Goal: Transaction & Acquisition: Purchase product/service

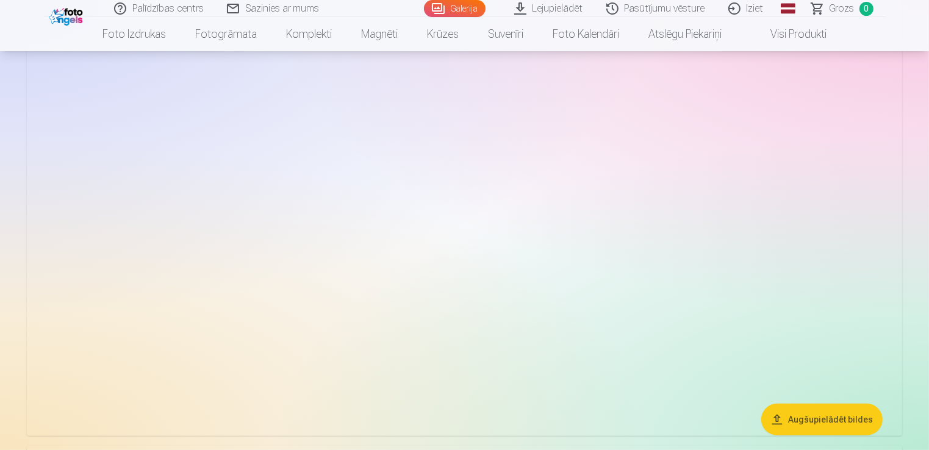
scroll to position [61, 0]
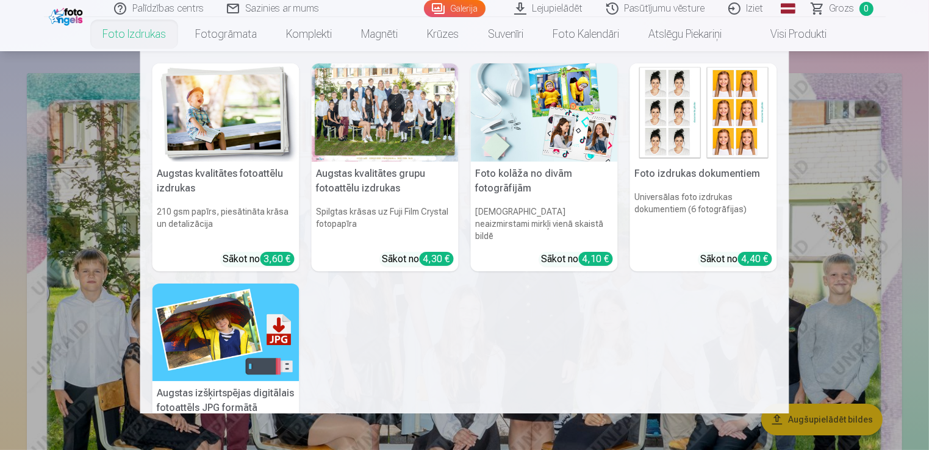
click at [123, 35] on link "Foto izdrukas" at bounding box center [134, 34] width 93 height 34
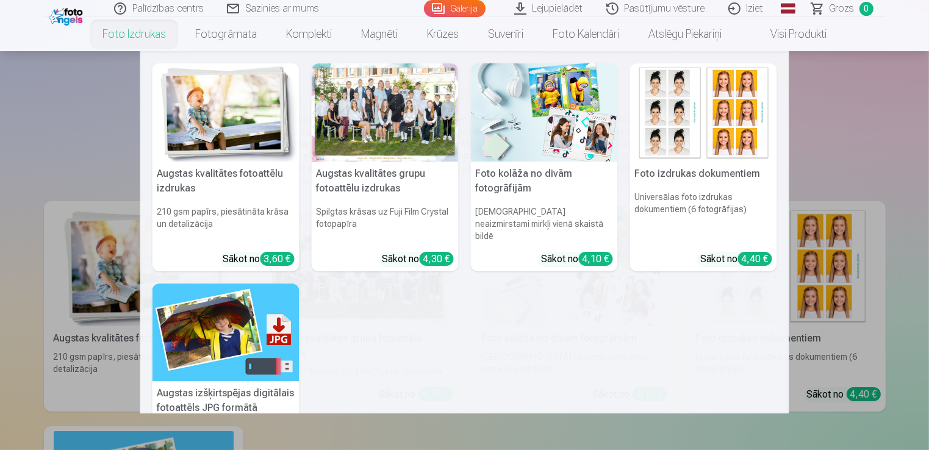
scroll to position [61, 0]
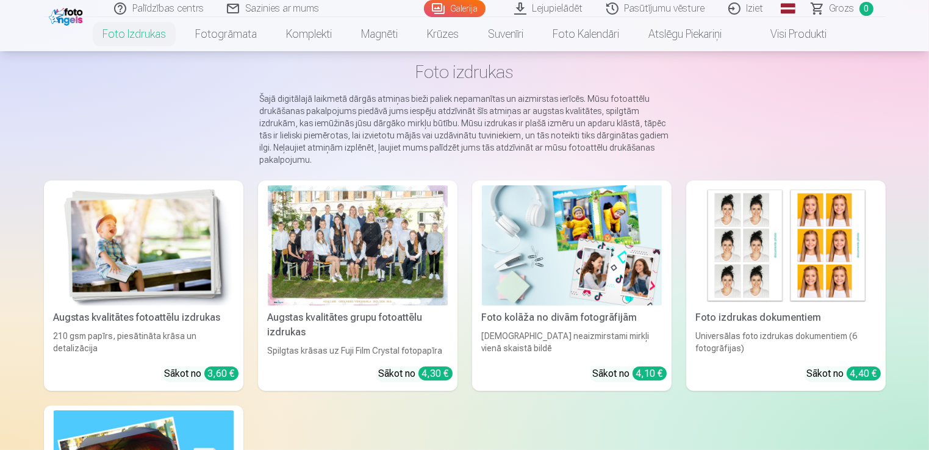
click at [419, 369] on div "Sākot no 4,30 €" at bounding box center [416, 374] width 74 height 15
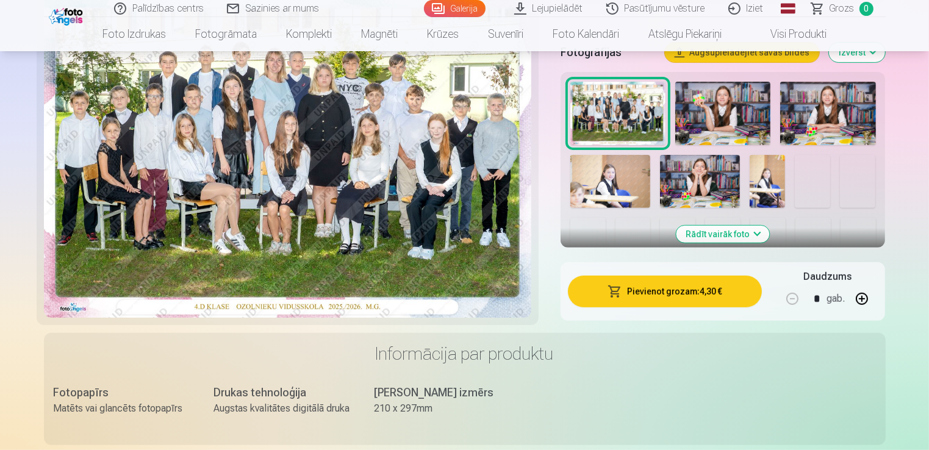
scroll to position [427, 0]
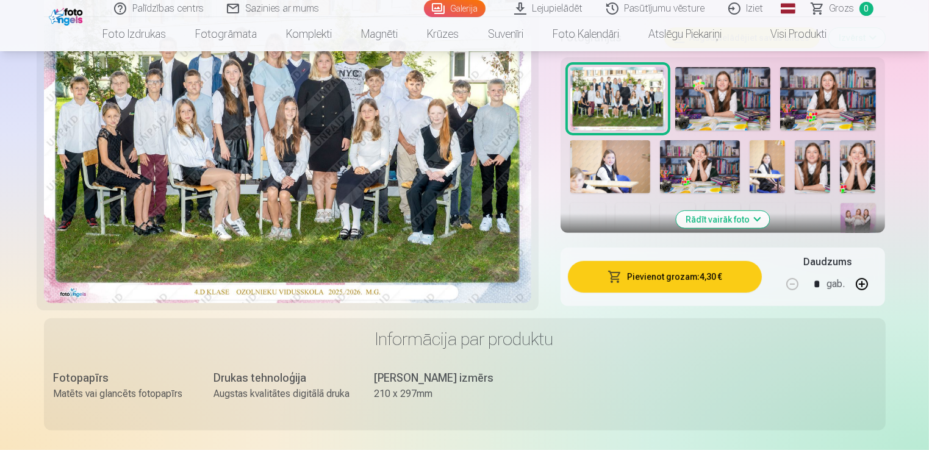
click at [652, 289] on button "Pievienot grozam : 4,30 €" at bounding box center [665, 277] width 195 height 32
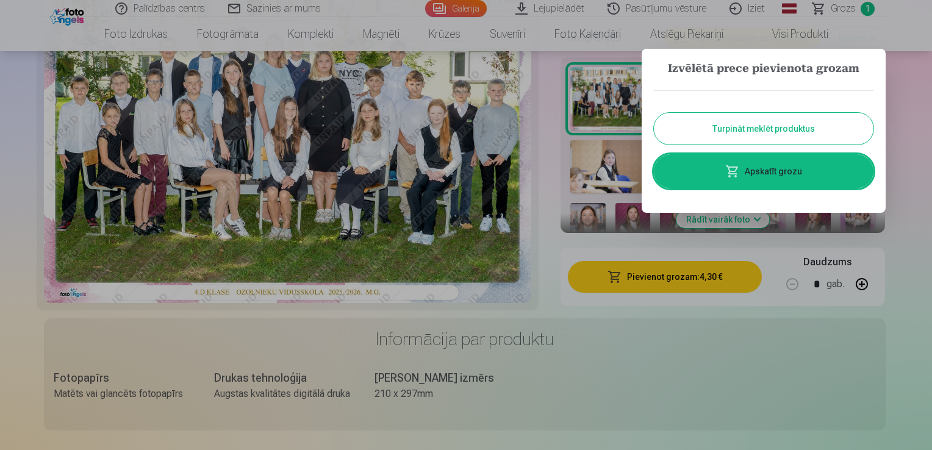
click at [725, 128] on button "Turpināt meklēt produktus" at bounding box center [764, 129] width 220 height 32
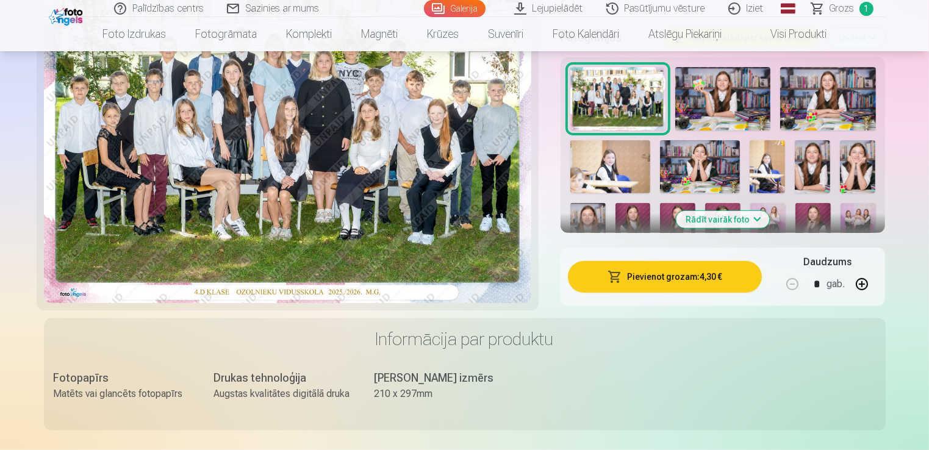
click at [717, 107] on img at bounding box center [722, 98] width 95 height 63
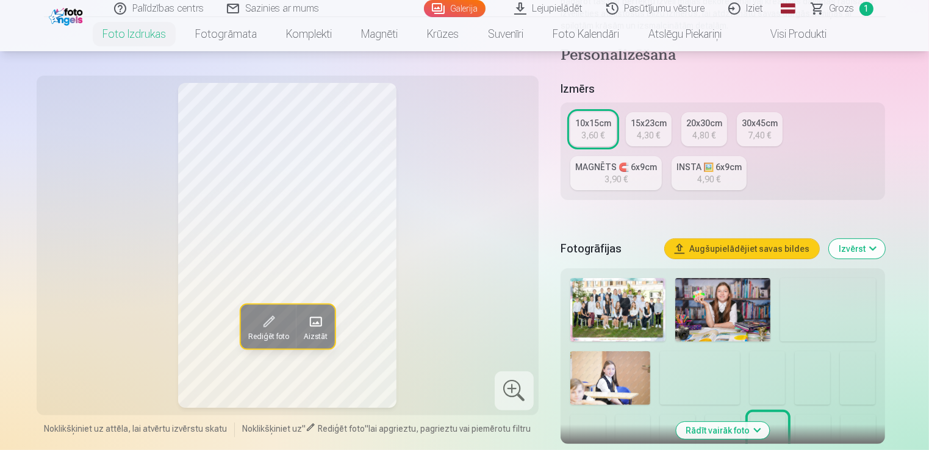
scroll to position [244, 0]
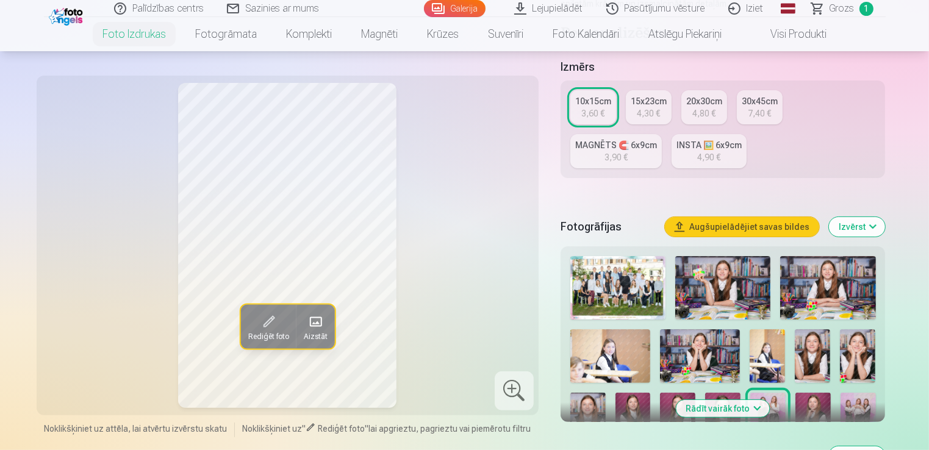
click at [713, 305] on img at bounding box center [722, 287] width 95 height 63
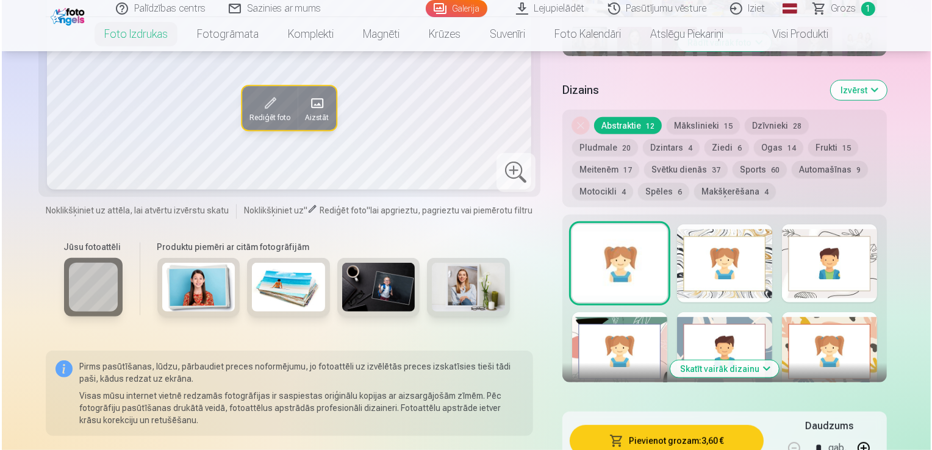
scroll to position [671, 0]
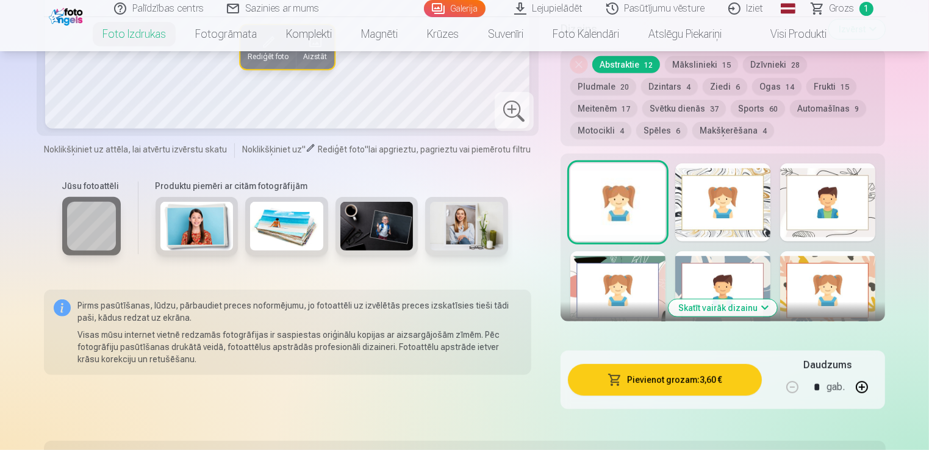
click at [695, 397] on div "Pievienot grozam : 3,60 € Daudzums * gab." at bounding box center [723, 380] width 325 height 59
click at [691, 381] on button "Pievienot grozam : 3,60 €" at bounding box center [665, 380] width 195 height 32
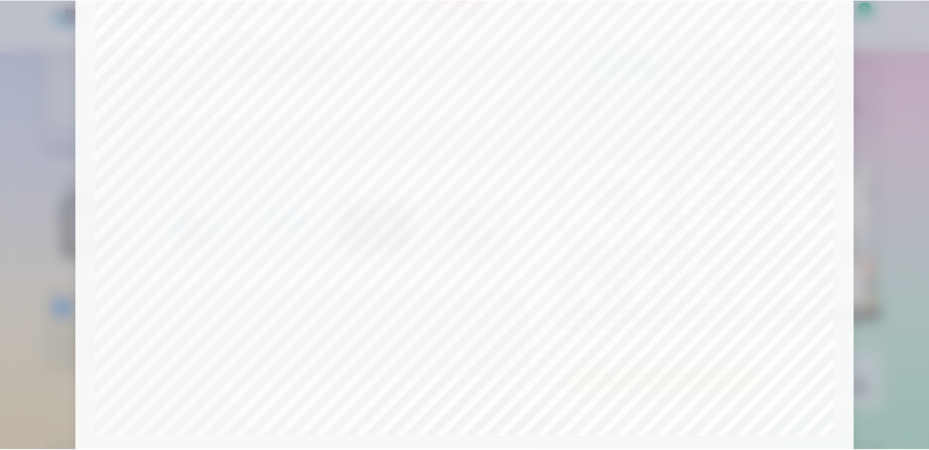
scroll to position [367, 0]
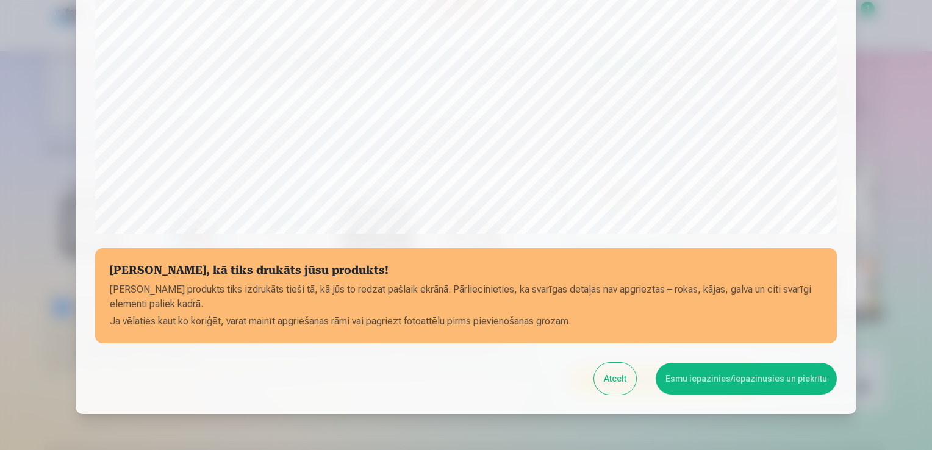
click at [688, 373] on button "Esmu iepazinies/iepazinusies un piekrītu" at bounding box center [746, 379] width 181 height 32
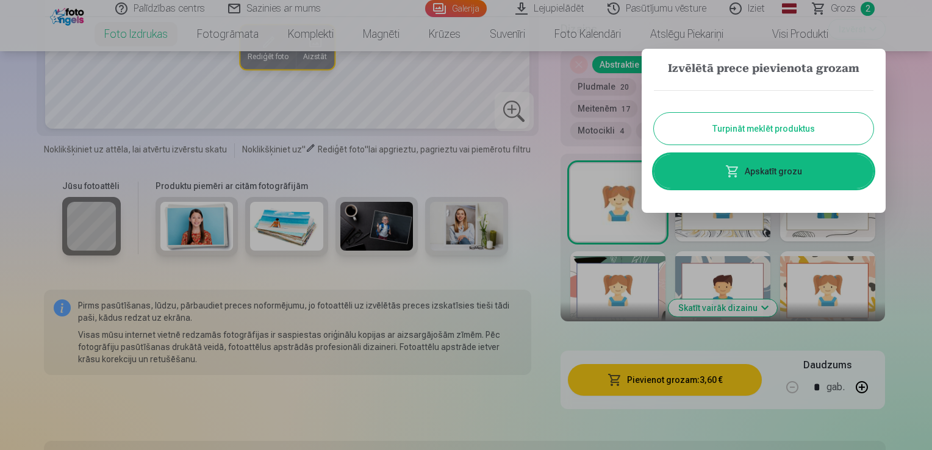
click at [727, 126] on button "Turpināt meklēt produktus" at bounding box center [764, 129] width 220 height 32
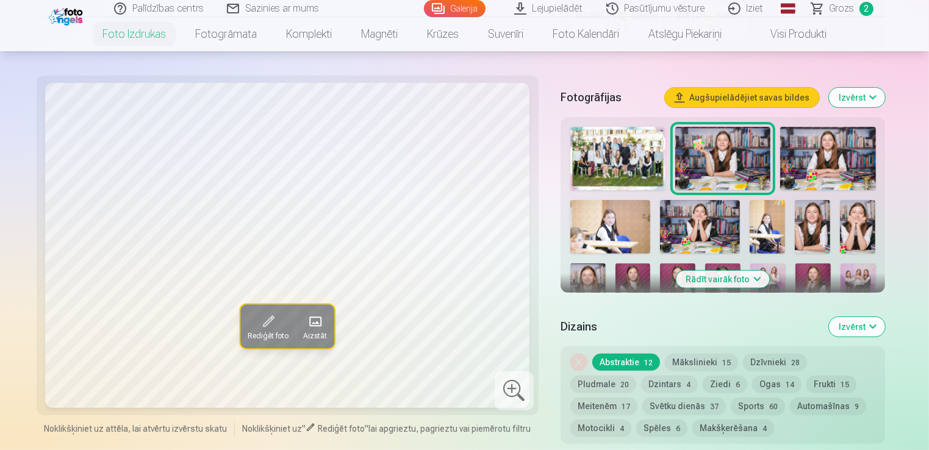
scroll to position [366, 0]
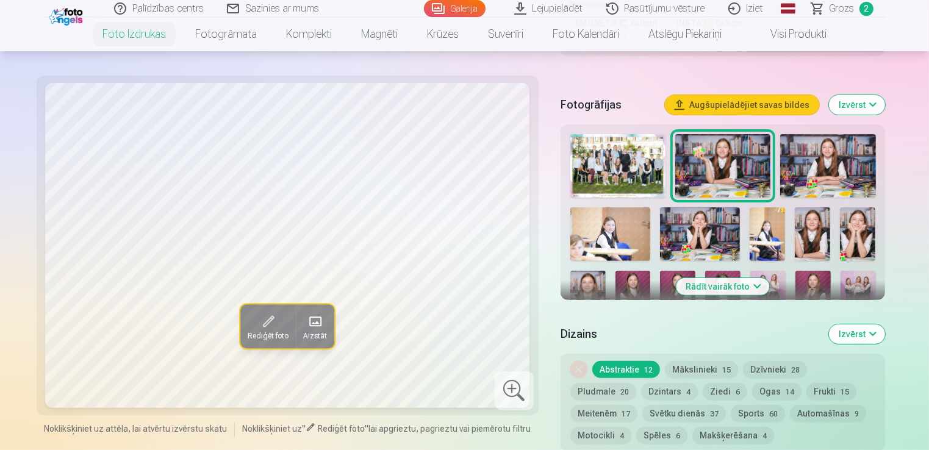
click at [827, 174] on img at bounding box center [827, 165] width 95 height 63
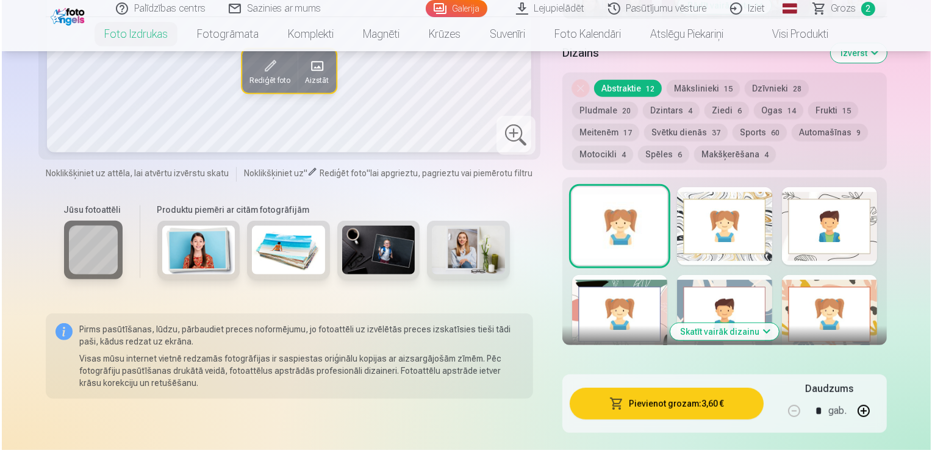
scroll to position [671, 0]
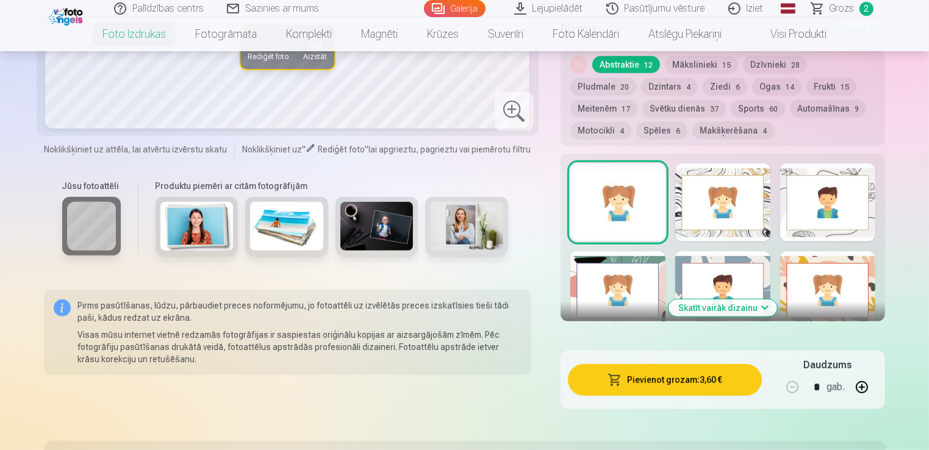
click at [716, 377] on button "Pievienot grozam : 3,60 €" at bounding box center [665, 380] width 195 height 32
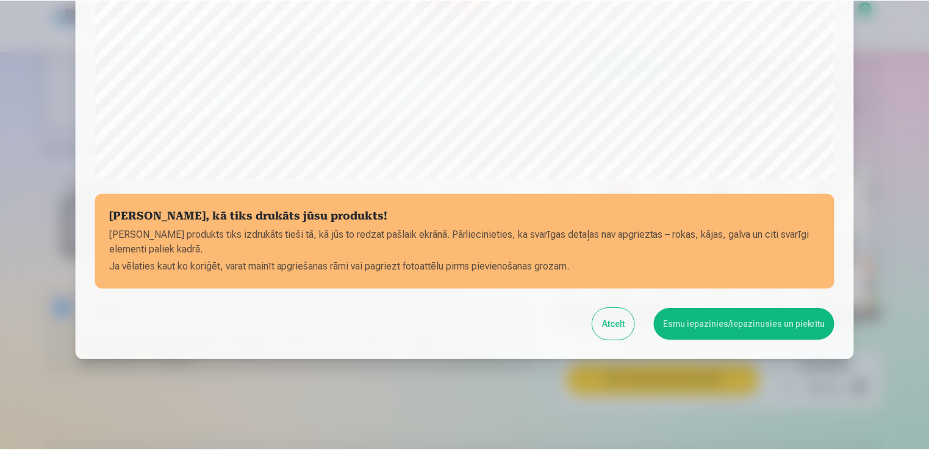
scroll to position [428, 0]
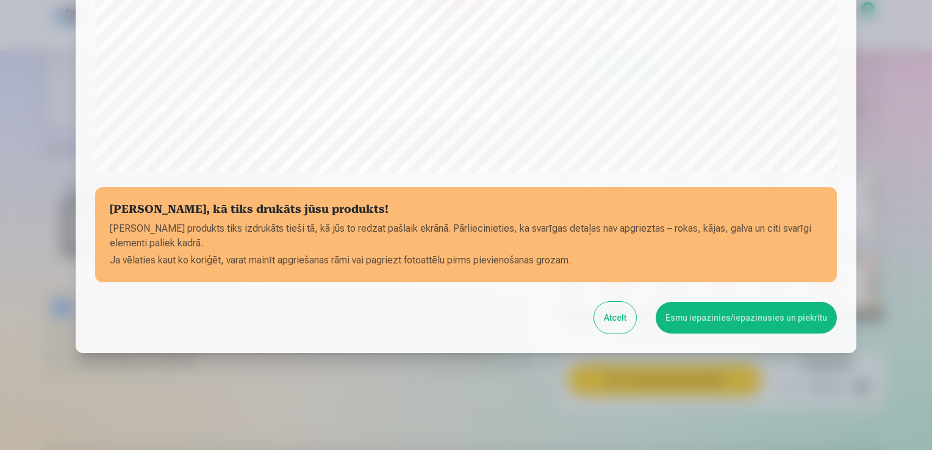
click at [627, 328] on button "Atcelt" at bounding box center [615, 318] width 42 height 32
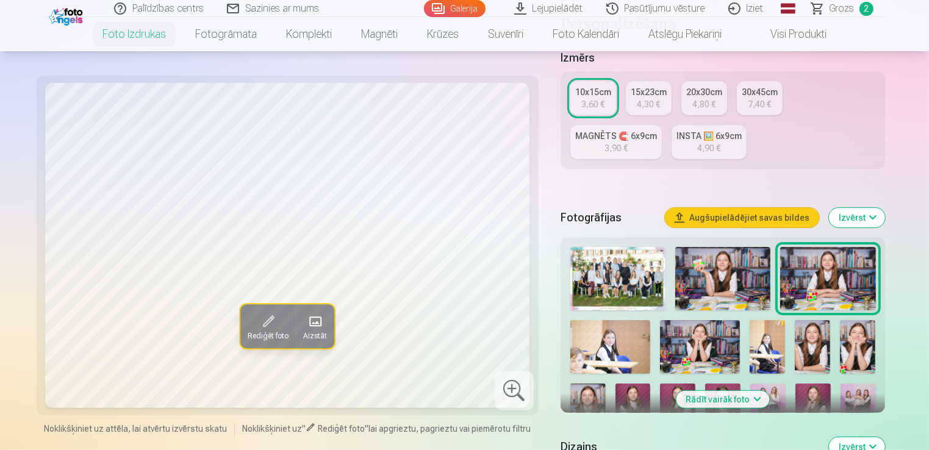
scroll to position [244, 0]
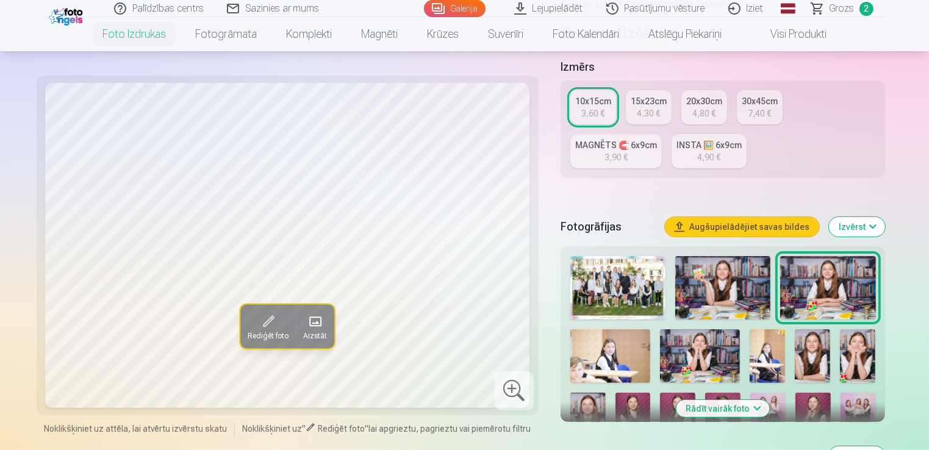
click at [616, 356] on img at bounding box center [610, 355] width 80 height 53
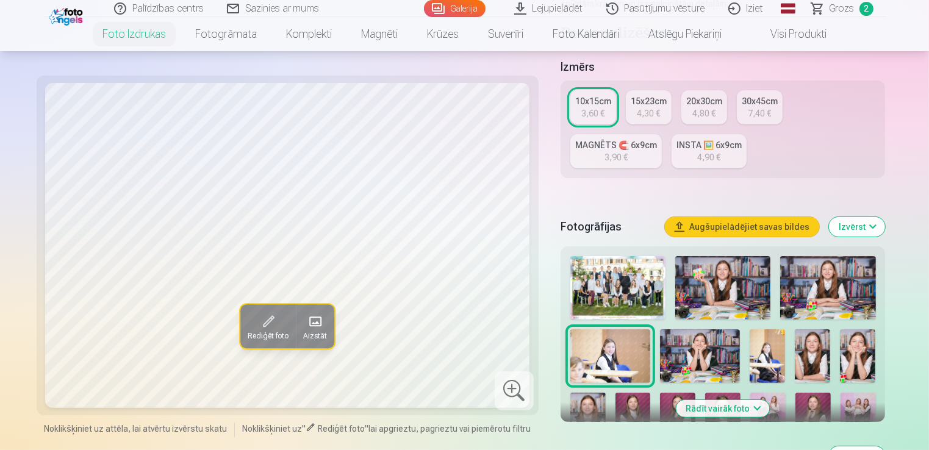
click at [700, 356] on img at bounding box center [700, 355] width 80 height 53
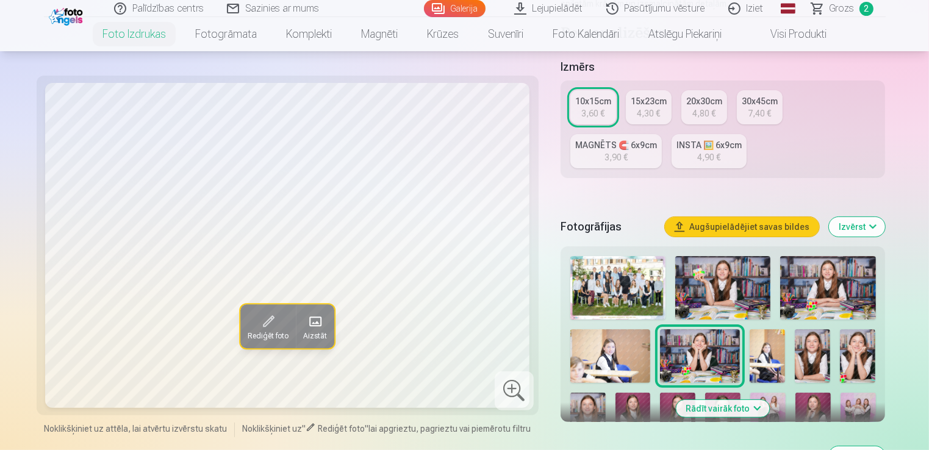
click at [770, 366] on img at bounding box center [767, 355] width 35 height 53
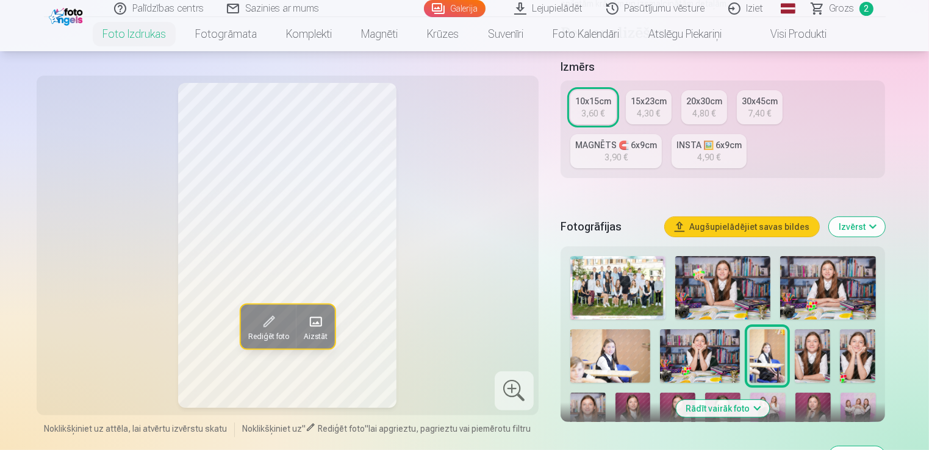
click at [808, 358] on img at bounding box center [812, 355] width 35 height 53
click at [863, 359] on img at bounding box center [857, 355] width 35 height 53
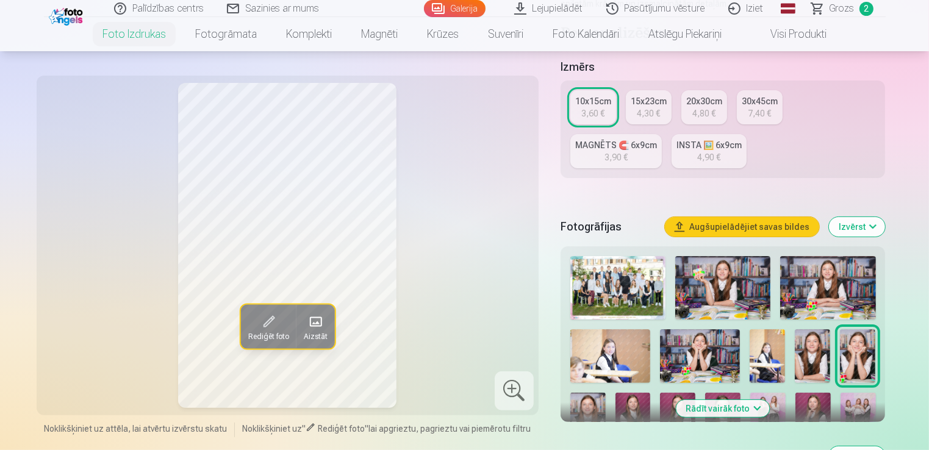
click at [717, 153] on div "4,90 €" at bounding box center [708, 157] width 23 height 12
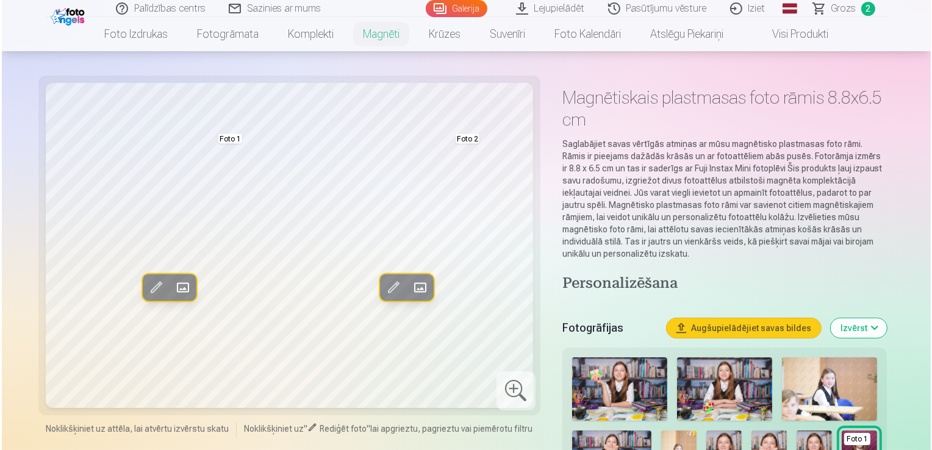
scroll to position [61, 0]
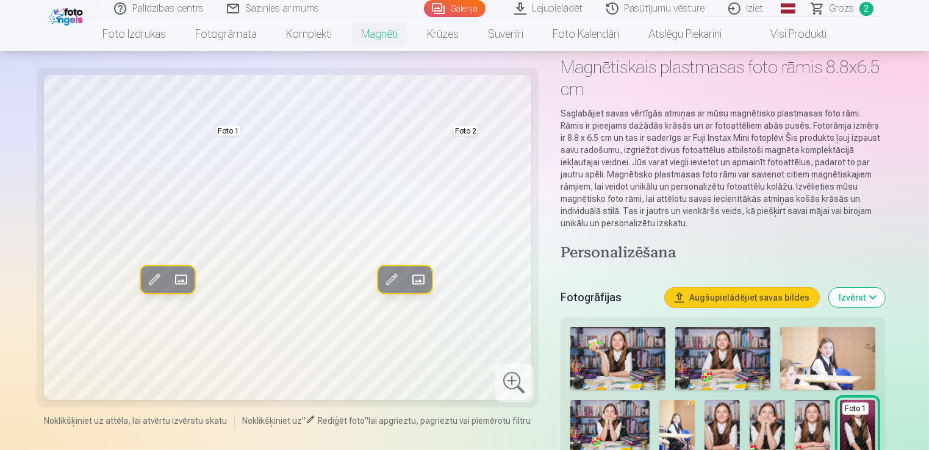
click at [415, 287] on span at bounding box center [418, 280] width 20 height 20
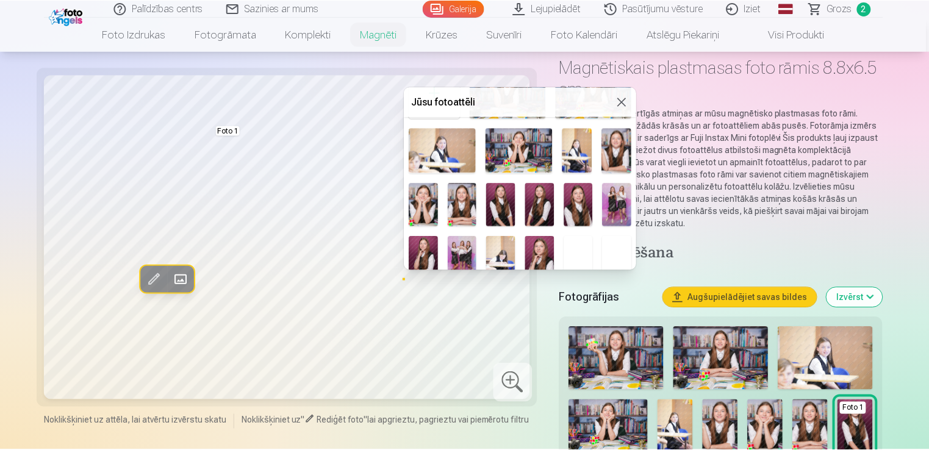
scroll to position [121, 0]
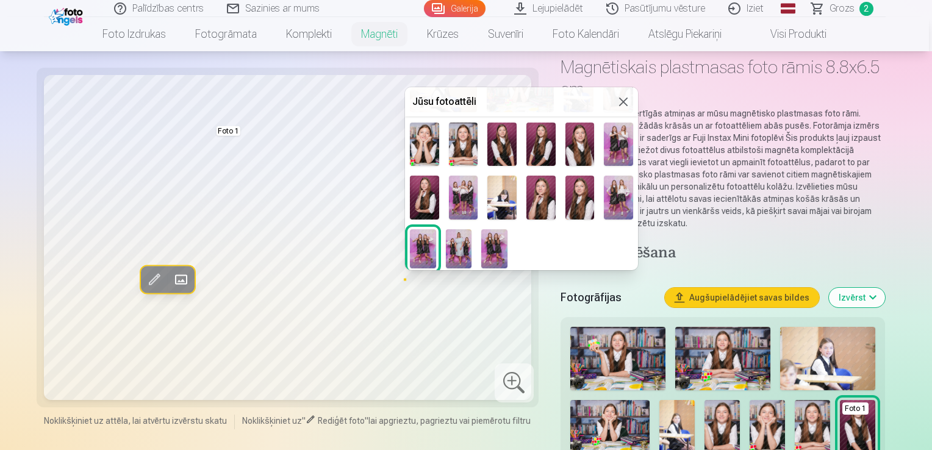
click at [529, 214] on img at bounding box center [540, 198] width 29 height 44
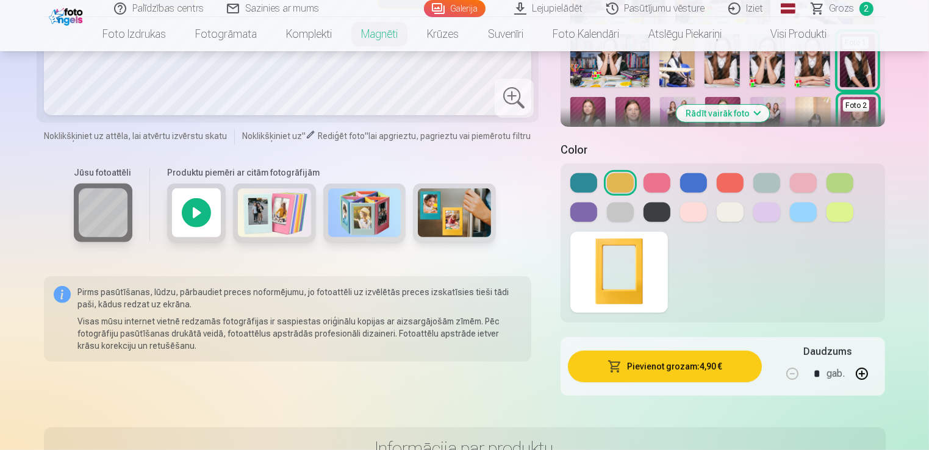
scroll to position [366, 0]
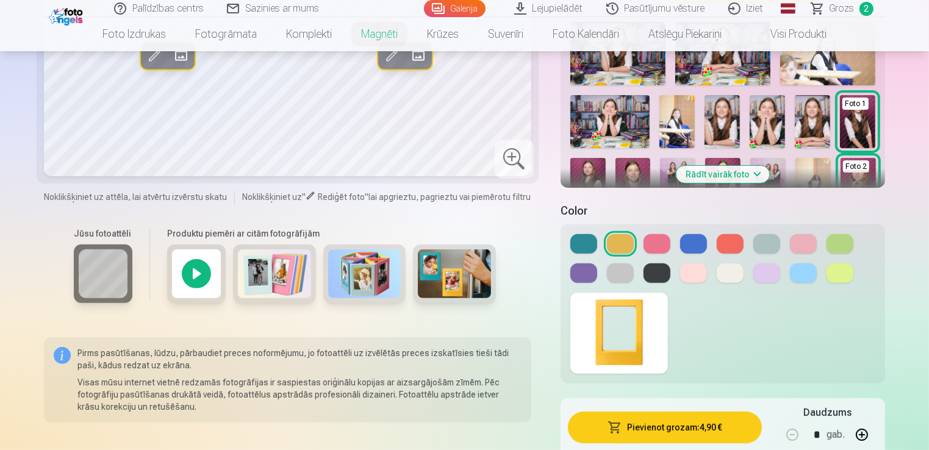
click at [800, 273] on button at bounding box center [803, 274] width 27 height 20
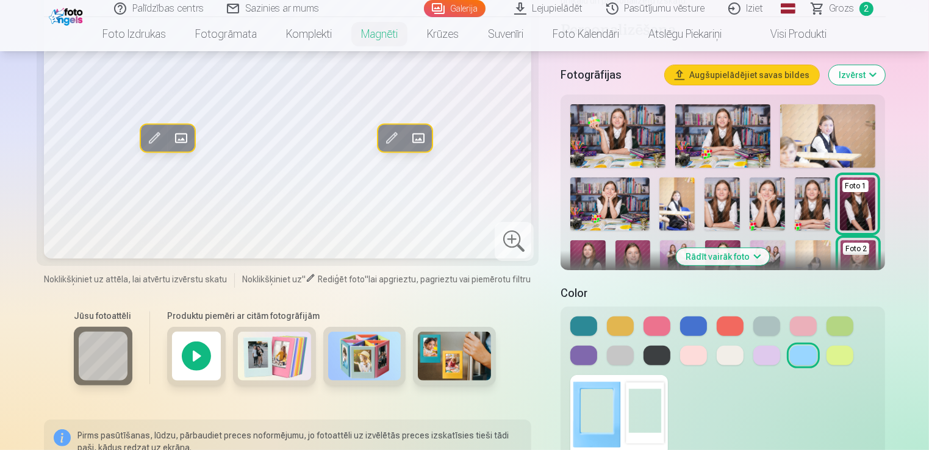
scroll to position [305, 0]
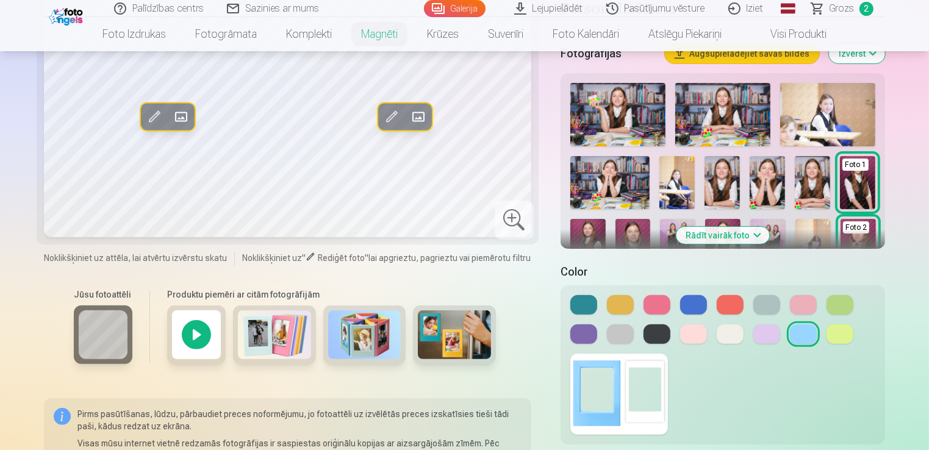
click at [765, 333] on button at bounding box center [766, 335] width 27 height 20
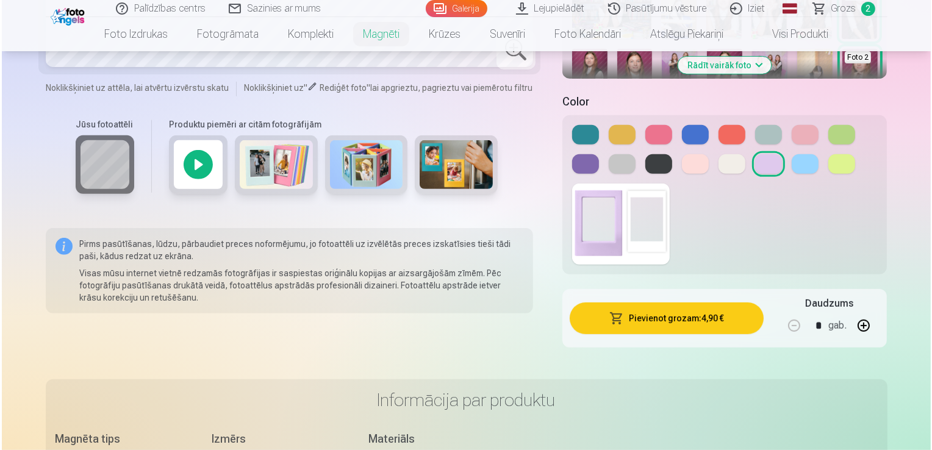
scroll to position [488, 0]
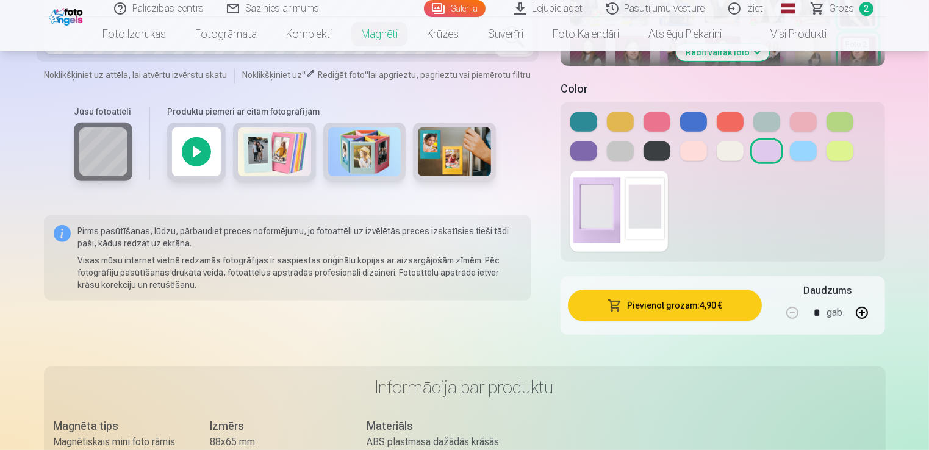
click at [683, 296] on button "Pievienot grozam : 4,90 €" at bounding box center [665, 306] width 195 height 32
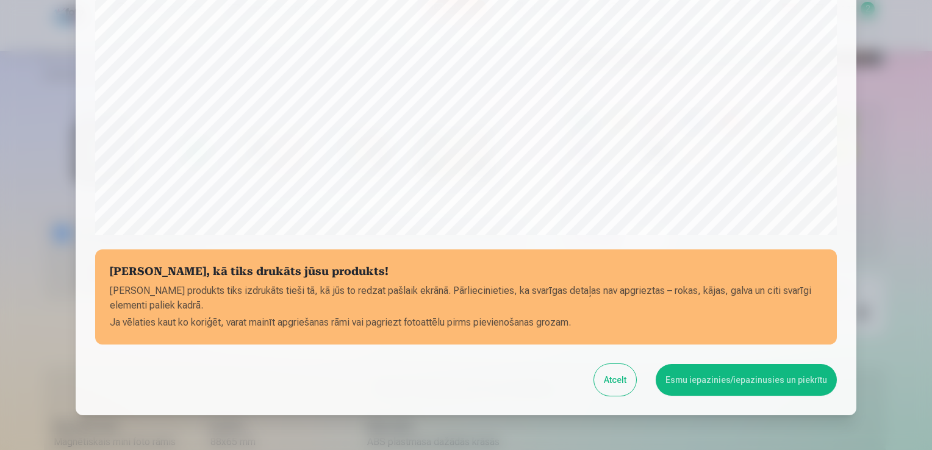
scroll to position [367, 0]
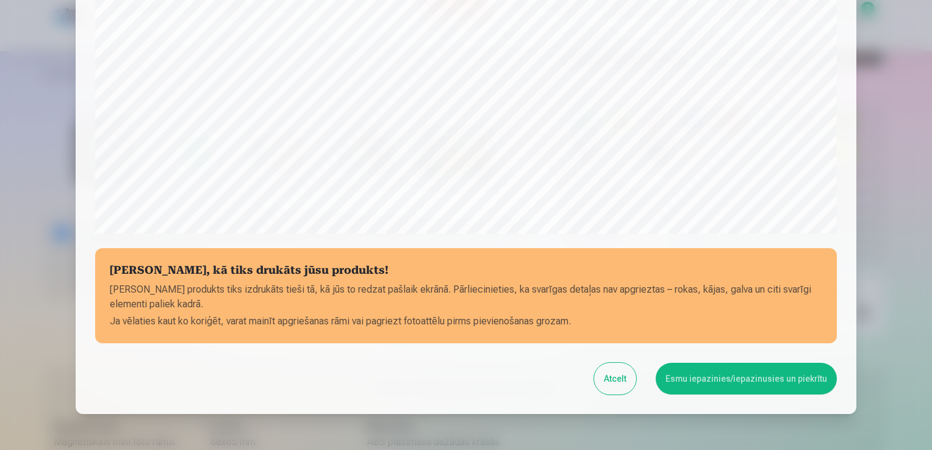
click at [737, 372] on button "Esmu iepazinies/iepazinusies un piekrītu" at bounding box center [746, 379] width 181 height 32
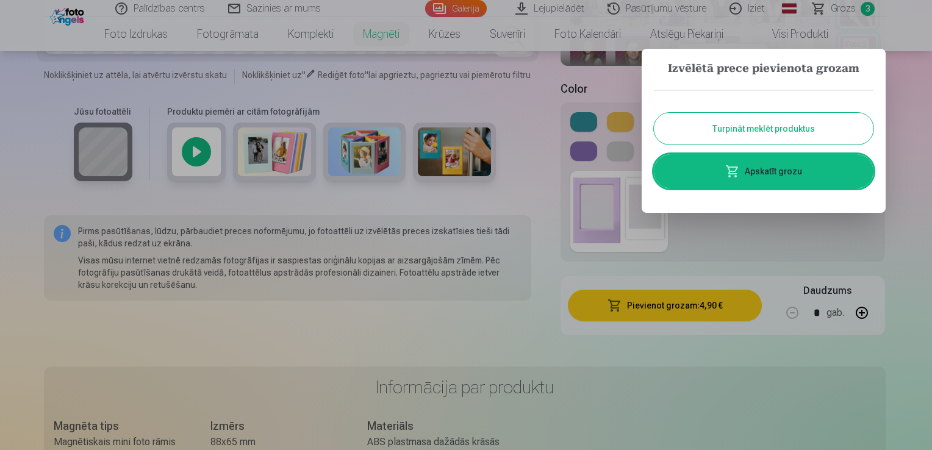
click at [741, 179] on link "Apskatīt grozu" at bounding box center [764, 171] width 220 height 34
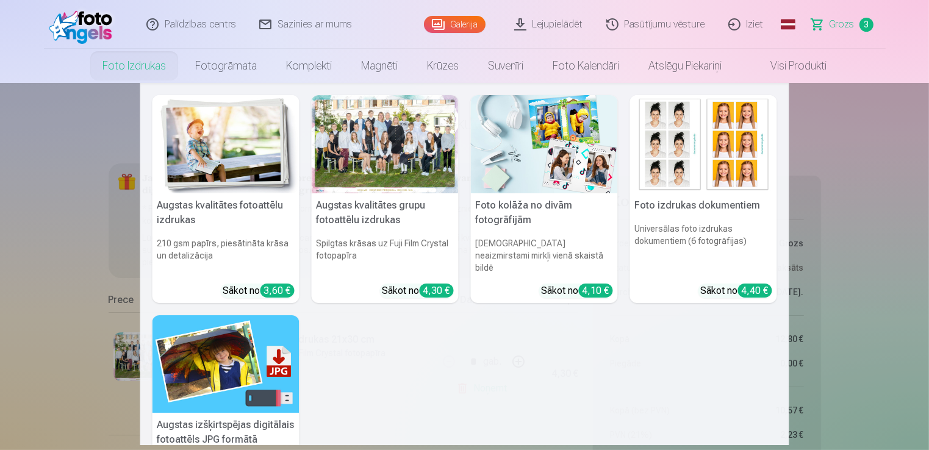
click at [139, 73] on link "Foto izdrukas" at bounding box center [134, 66] width 93 height 34
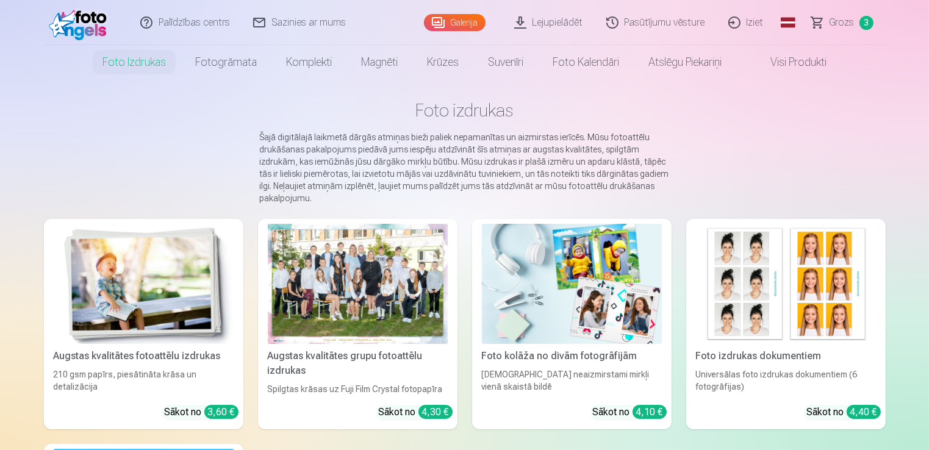
scroll to position [61, 0]
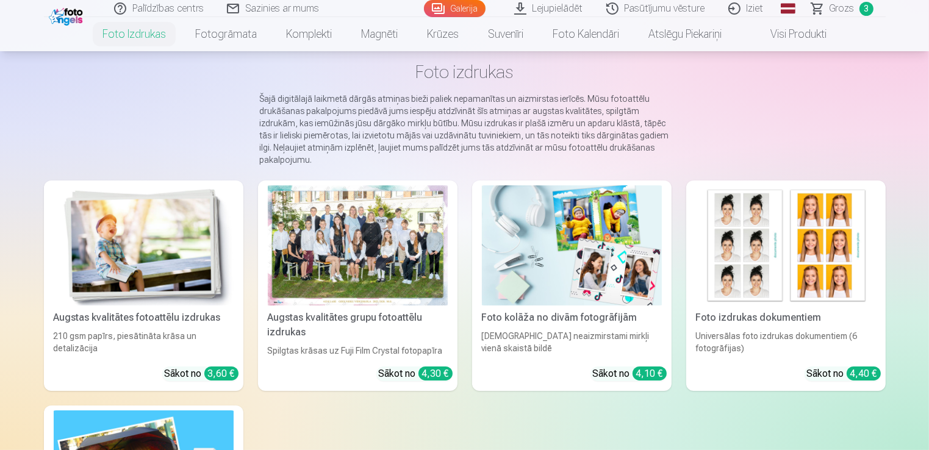
click at [329, 218] on div at bounding box center [358, 245] width 180 height 120
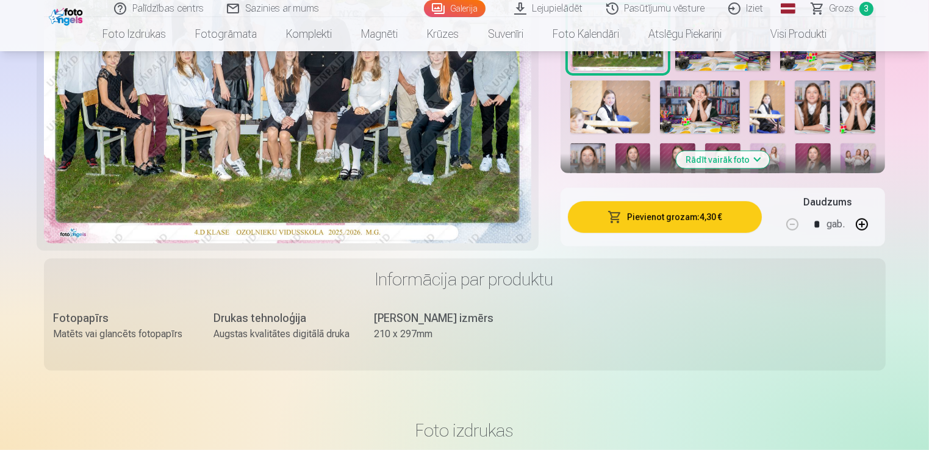
scroll to position [488, 0]
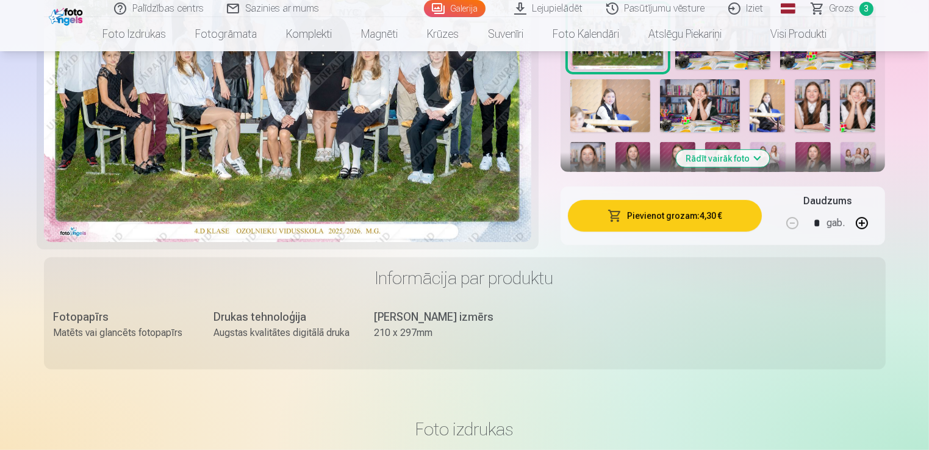
click at [855, 146] on img at bounding box center [858, 168] width 35 height 53
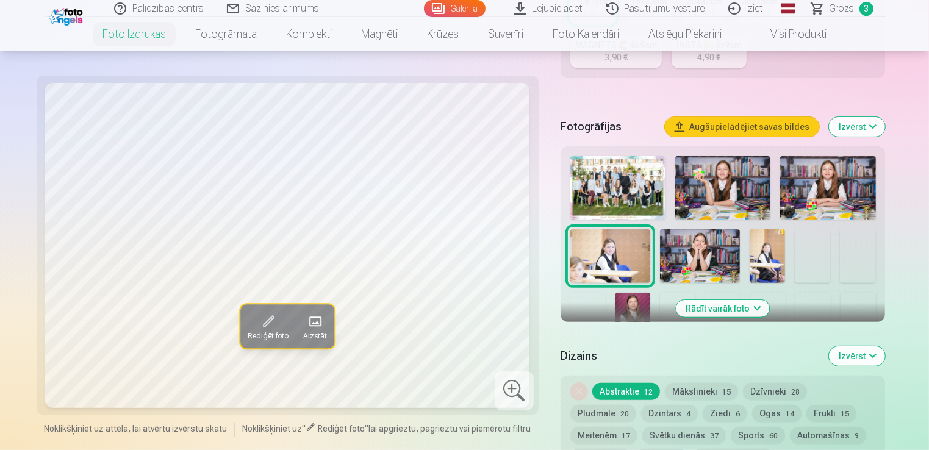
scroll to position [366, 0]
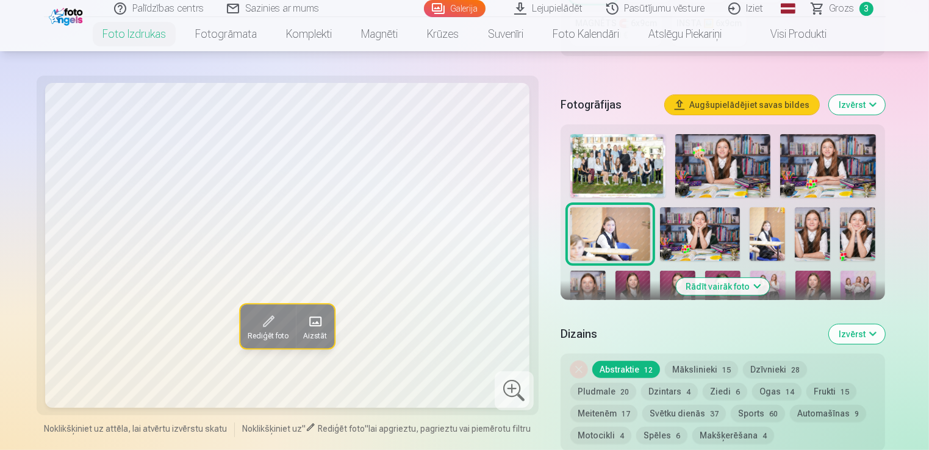
click at [742, 286] on button "Rādīt vairāk foto" at bounding box center [723, 286] width 93 height 17
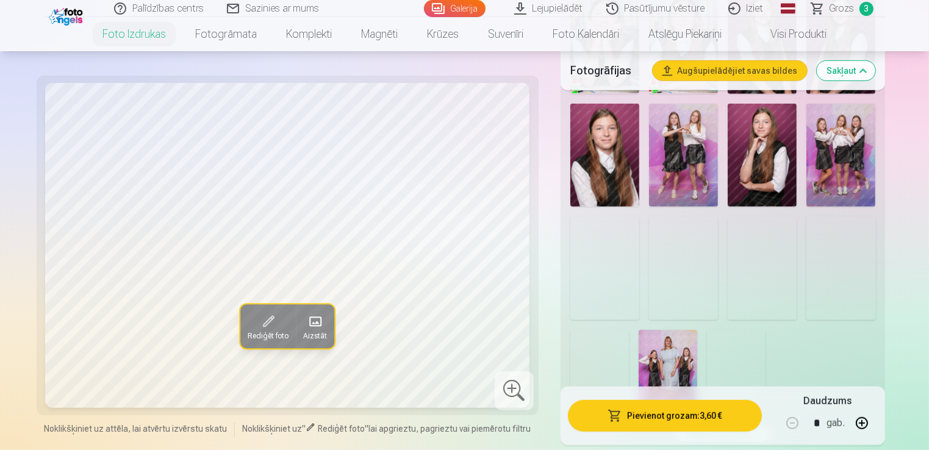
scroll to position [854, 0]
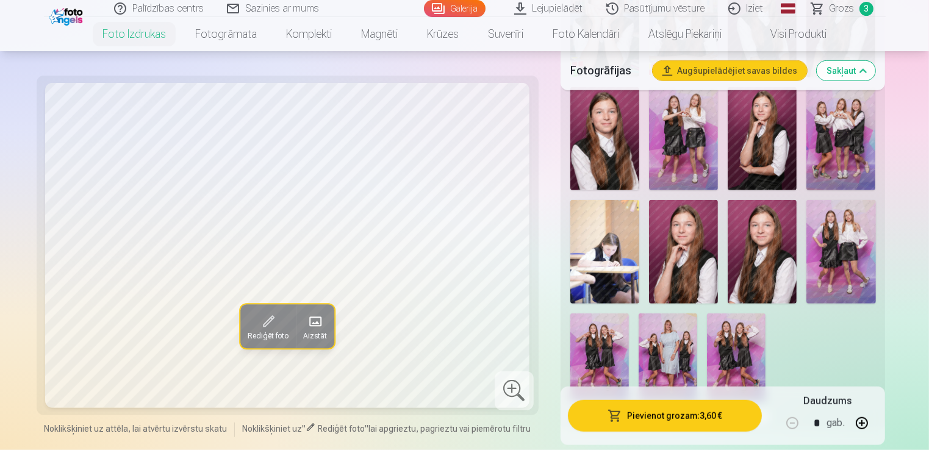
click at [834, 128] on img at bounding box center [840, 139] width 69 height 104
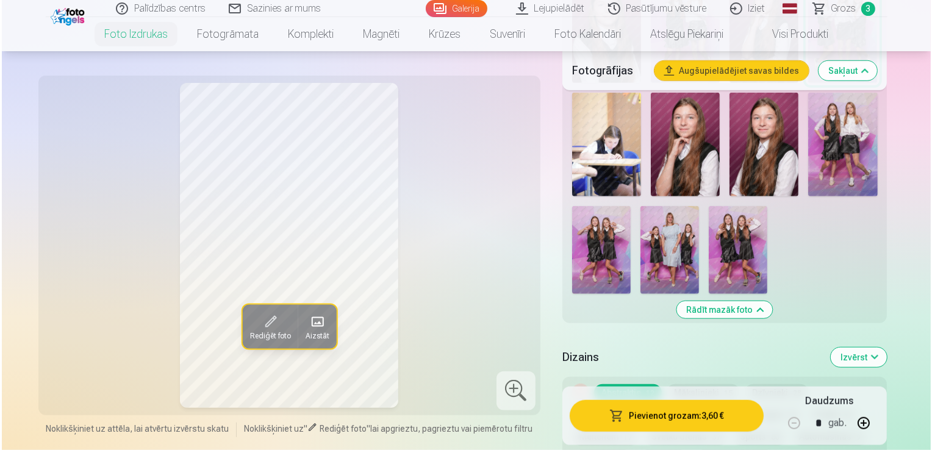
scroll to position [1037, 0]
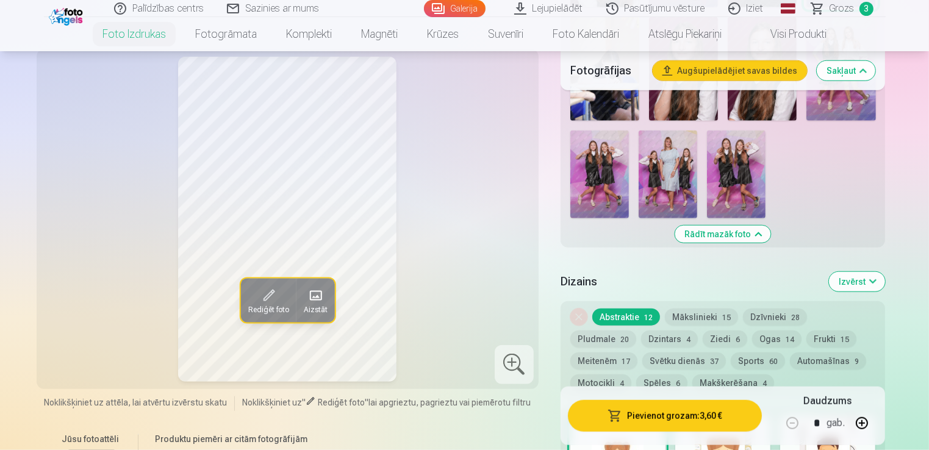
click at [697, 425] on button "Pievienot grozam : 3,60 €" at bounding box center [665, 416] width 195 height 32
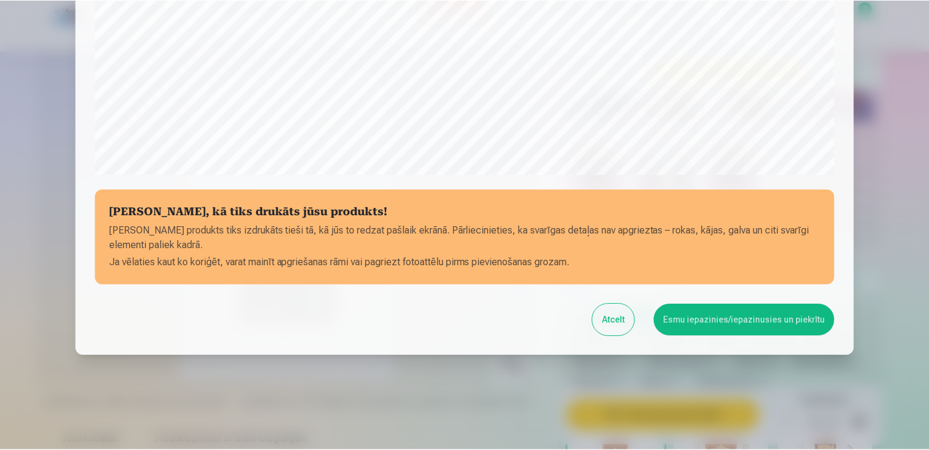
scroll to position [428, 0]
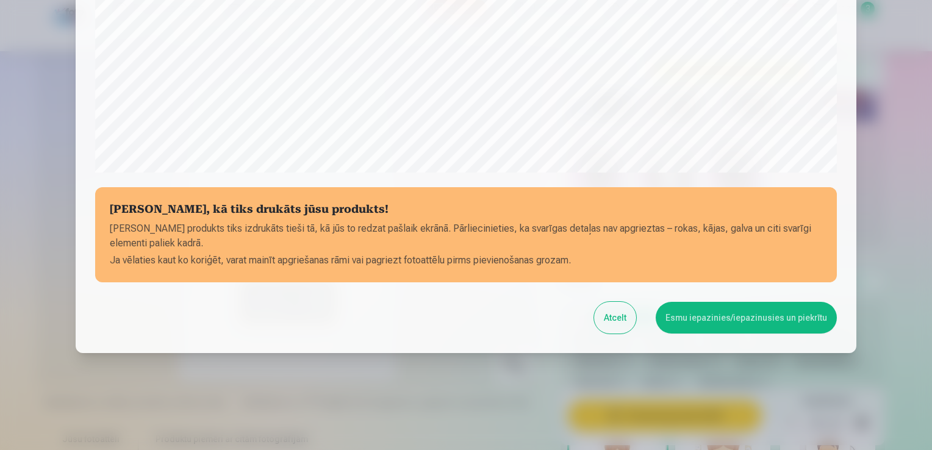
click at [722, 311] on button "Esmu iepazinies/iepazinusies un piekrītu" at bounding box center [746, 318] width 181 height 32
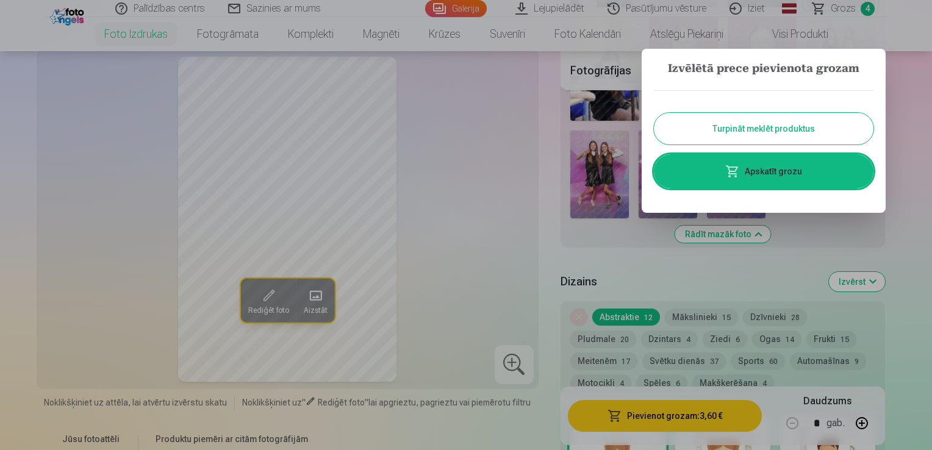
click at [766, 128] on button "Turpināt meklēt produktus" at bounding box center [764, 129] width 220 height 32
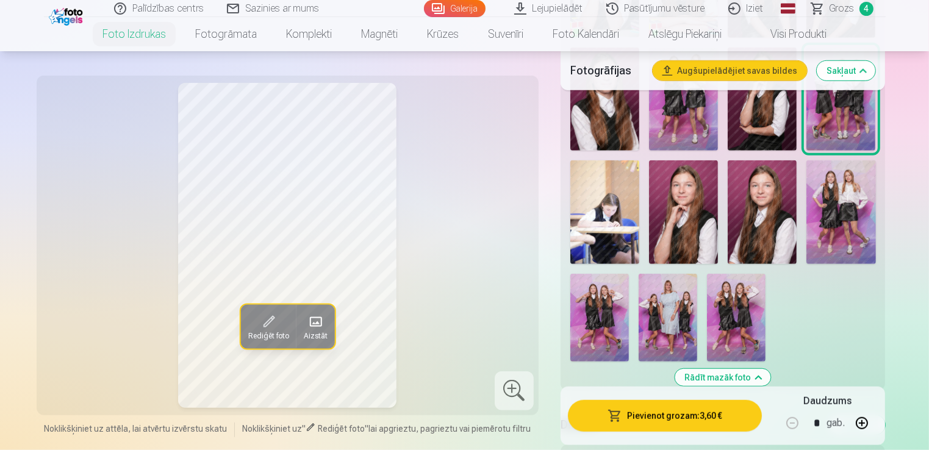
scroll to position [915, 0]
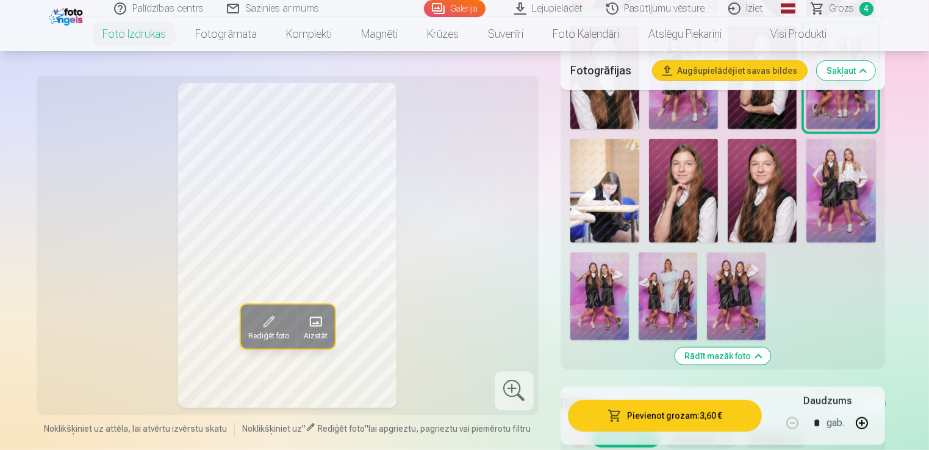
click at [725, 293] on img at bounding box center [736, 297] width 59 height 88
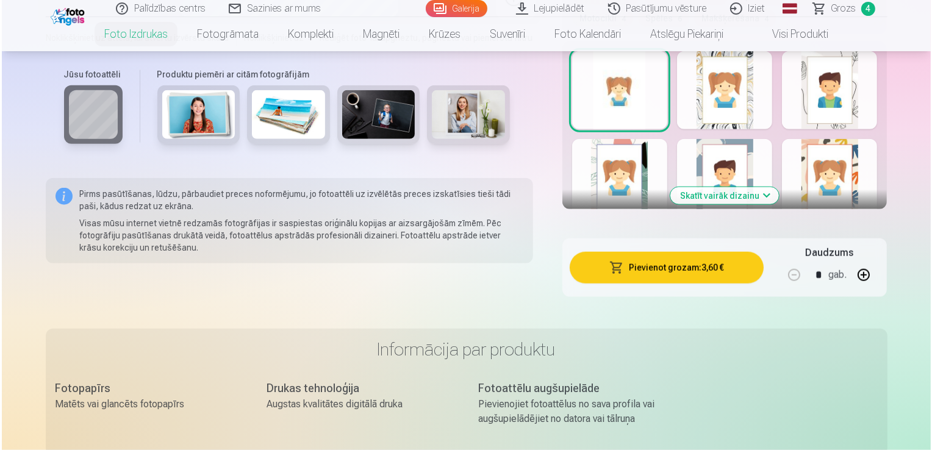
scroll to position [1403, 0]
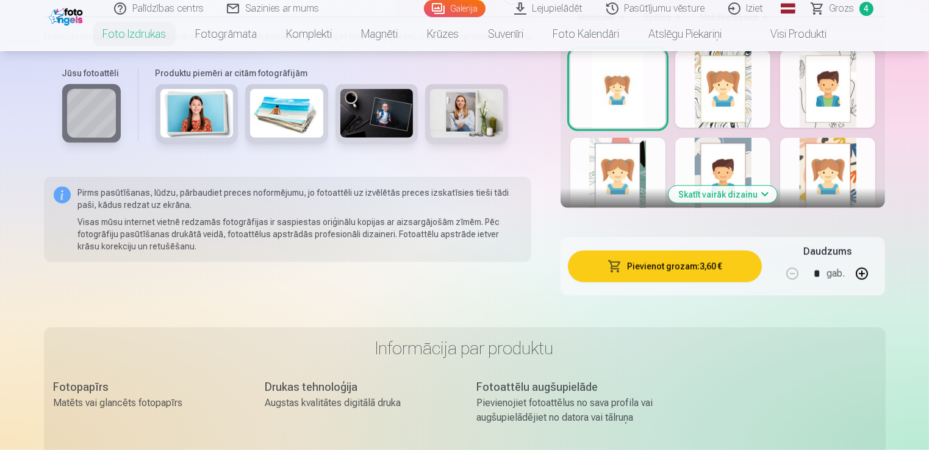
click at [637, 268] on button "Pievienot grozam : 3,60 €" at bounding box center [665, 267] width 195 height 32
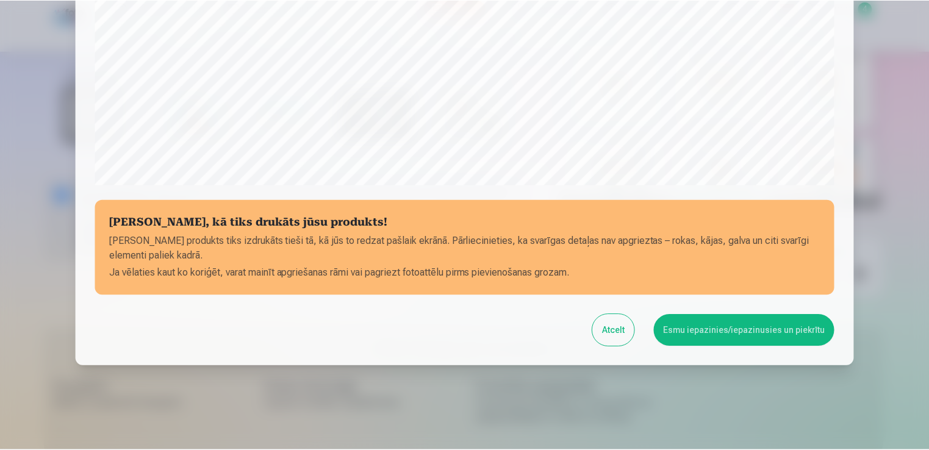
scroll to position [428, 0]
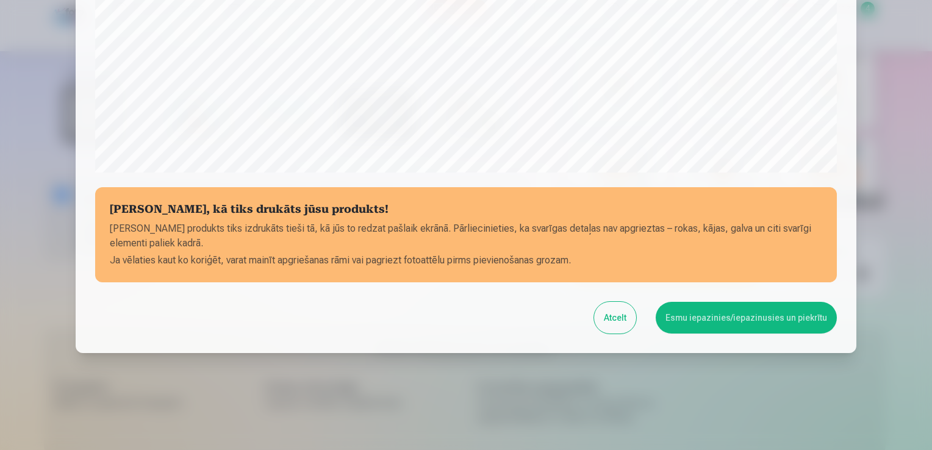
click at [697, 321] on button "Esmu iepazinies/iepazinusies un piekrītu" at bounding box center [746, 318] width 181 height 32
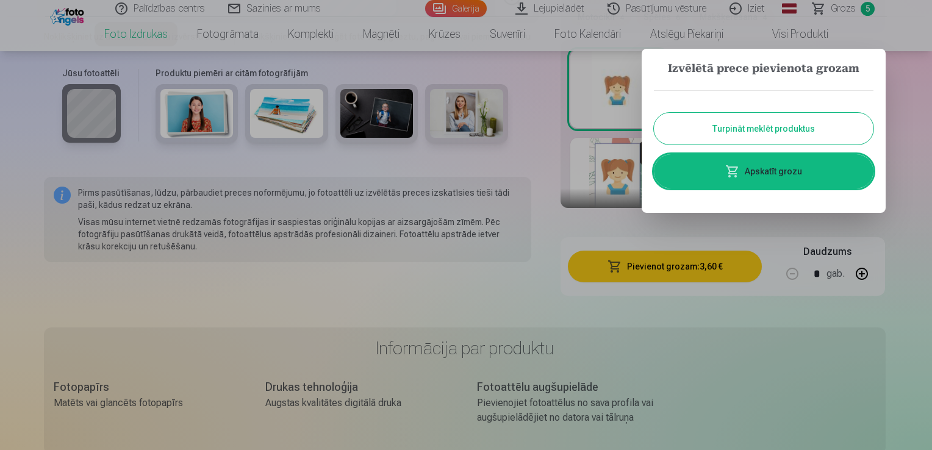
click at [737, 119] on button "Turpināt meklēt produktus" at bounding box center [764, 129] width 220 height 32
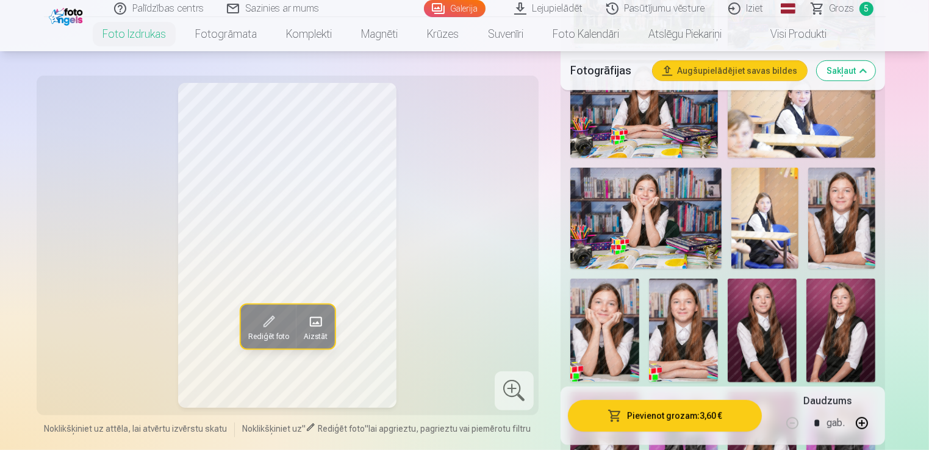
scroll to position [610, 0]
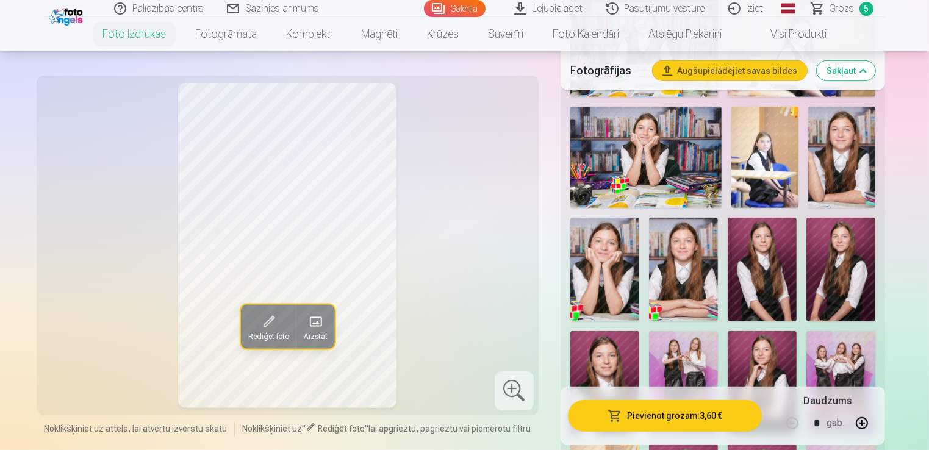
click at [762, 260] on img at bounding box center [762, 270] width 69 height 104
click at [835, 248] on img at bounding box center [840, 270] width 69 height 104
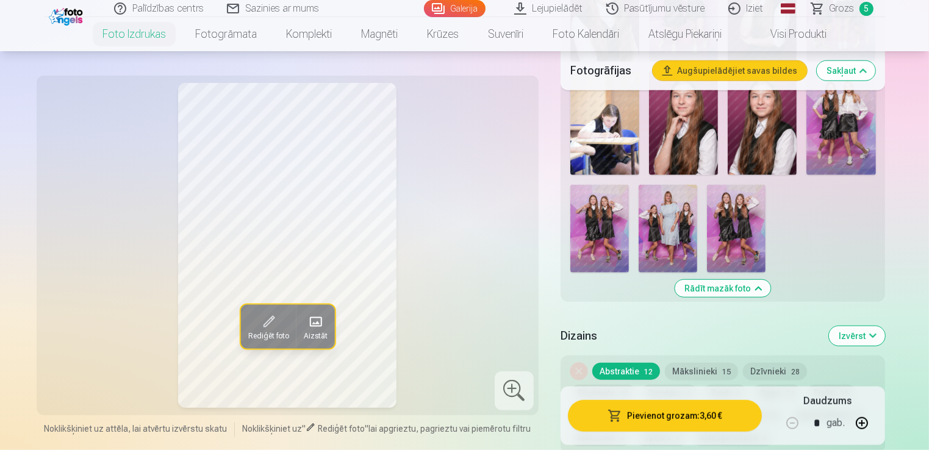
scroll to position [854, 0]
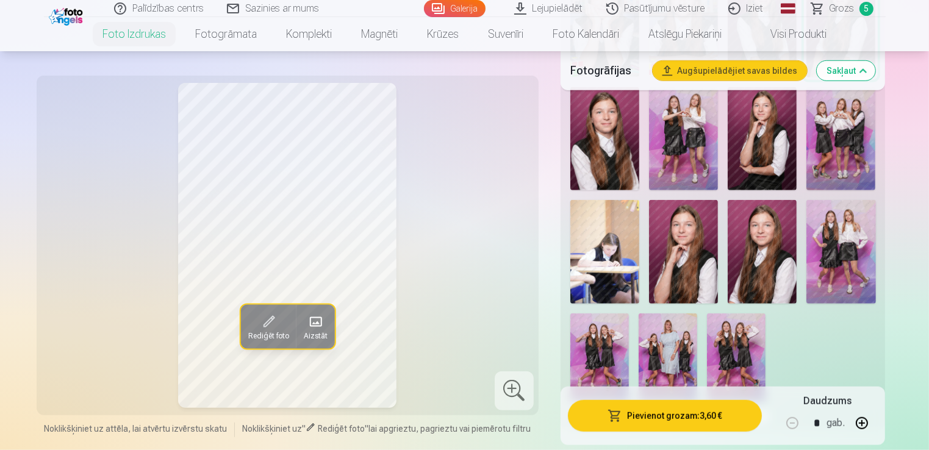
click at [683, 234] on img at bounding box center [683, 252] width 69 height 104
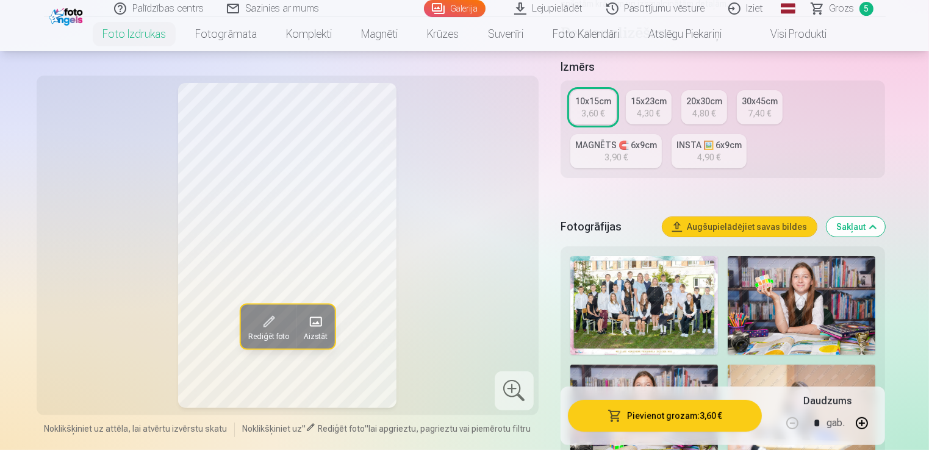
scroll to position [183, 0]
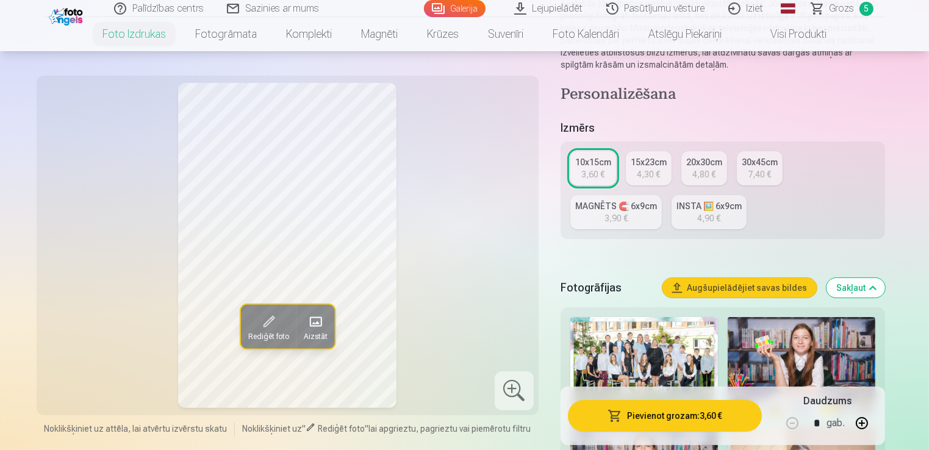
click at [691, 165] on div "20x30cm" at bounding box center [704, 162] width 36 height 12
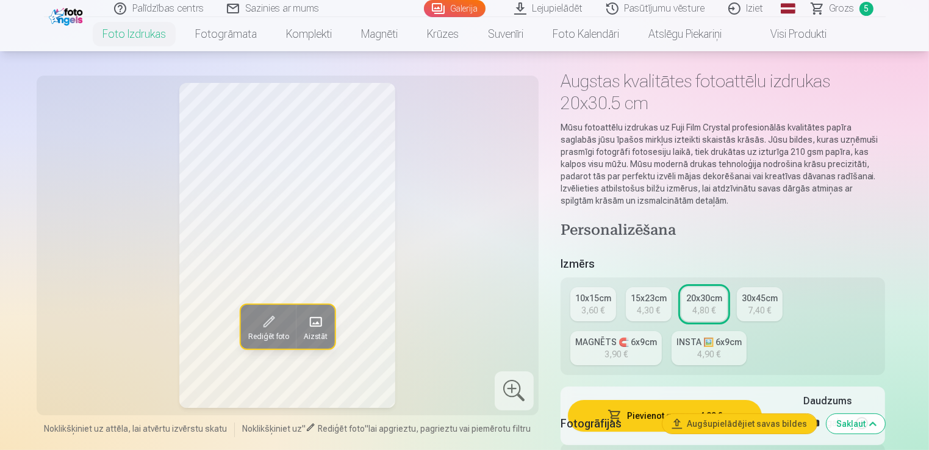
scroll to position [61, 0]
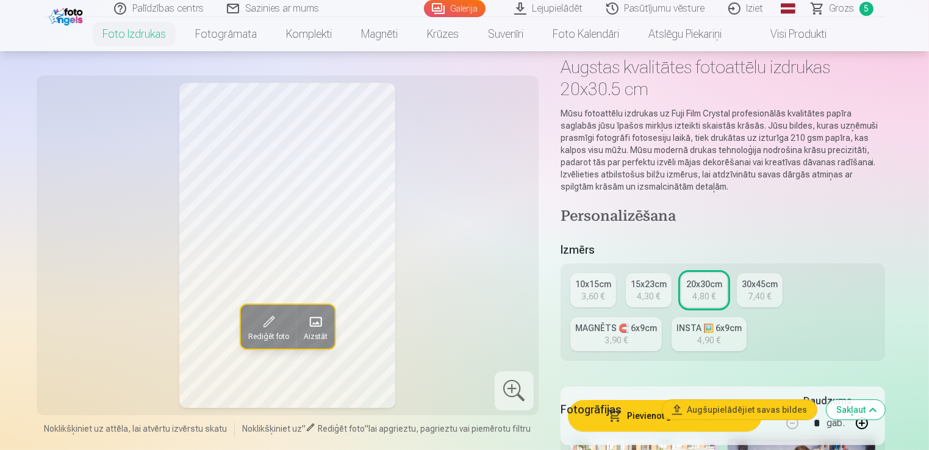
click at [637, 293] on div "4,30 €" at bounding box center [648, 296] width 23 height 12
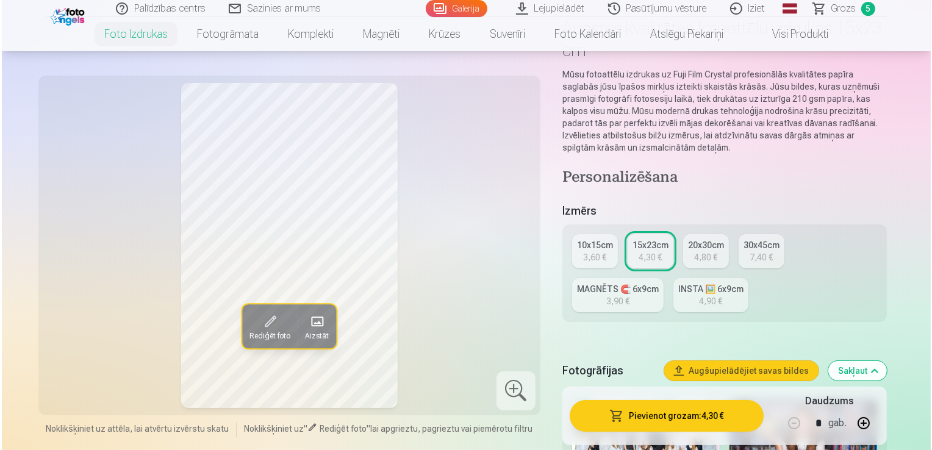
scroll to position [122, 0]
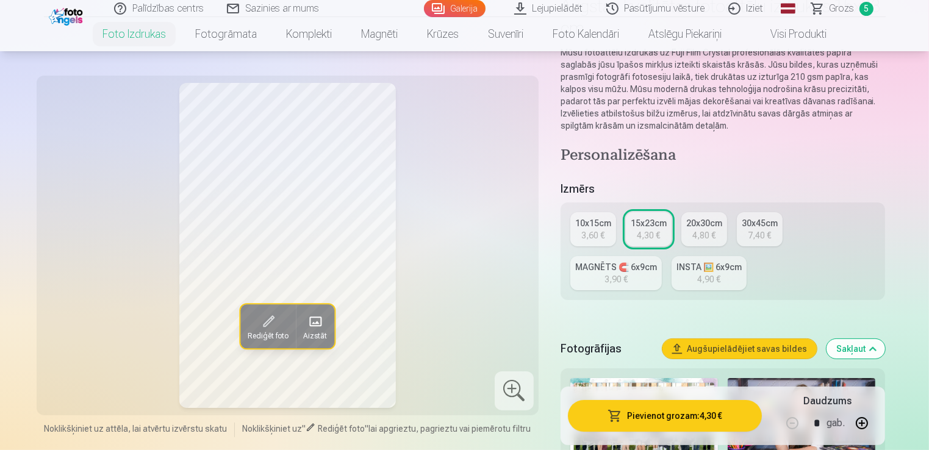
click at [615, 411] on span "button" at bounding box center [615, 416] width 15 height 12
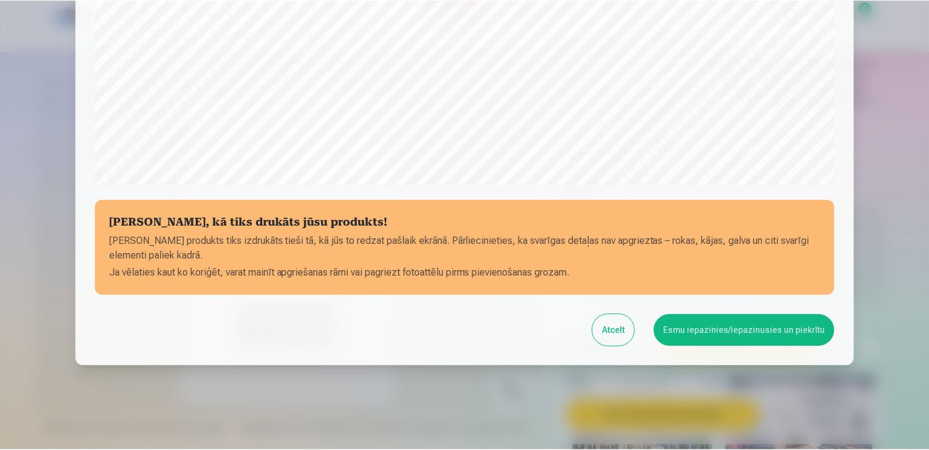
scroll to position [428, 0]
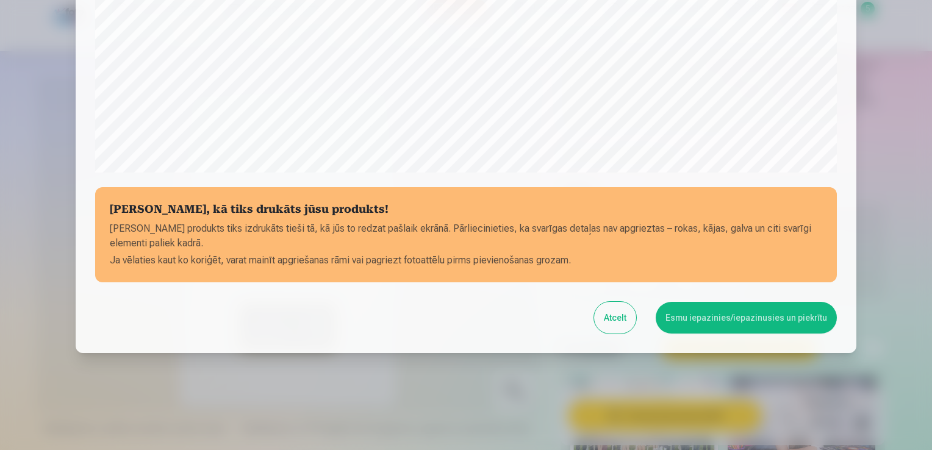
click at [692, 329] on button "Esmu iepazinies/iepazinusies un piekrītu" at bounding box center [746, 318] width 181 height 32
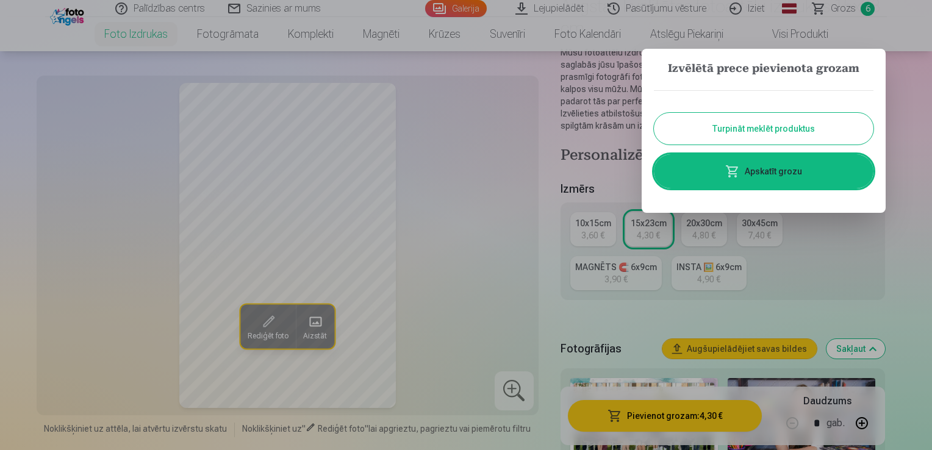
click at [752, 135] on button "Turpināt meklēt produktus" at bounding box center [764, 129] width 220 height 32
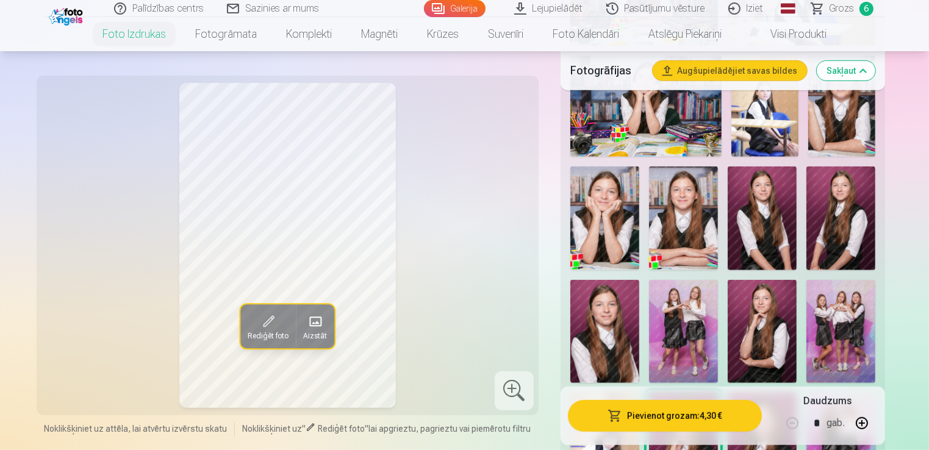
scroll to position [732, 0]
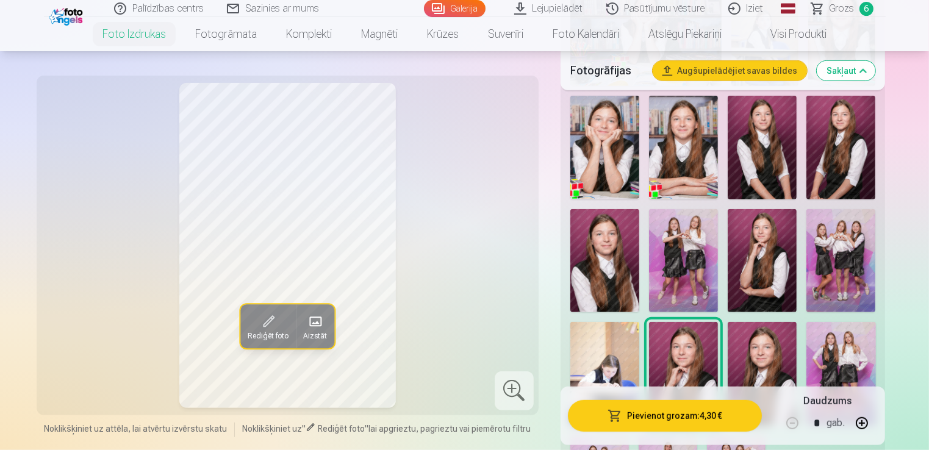
click at [754, 257] on img at bounding box center [762, 261] width 69 height 104
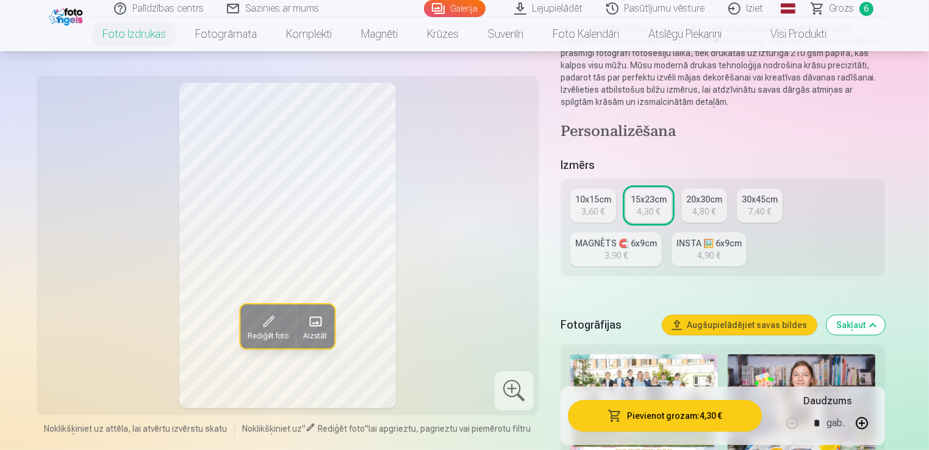
scroll to position [183, 0]
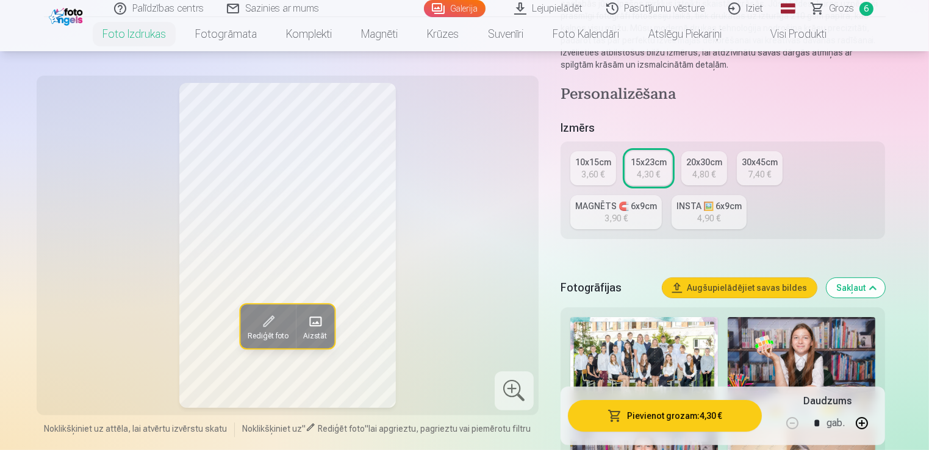
click at [617, 207] on div "MAGNĒTS 🧲 6x9cm" at bounding box center [616, 206] width 82 height 12
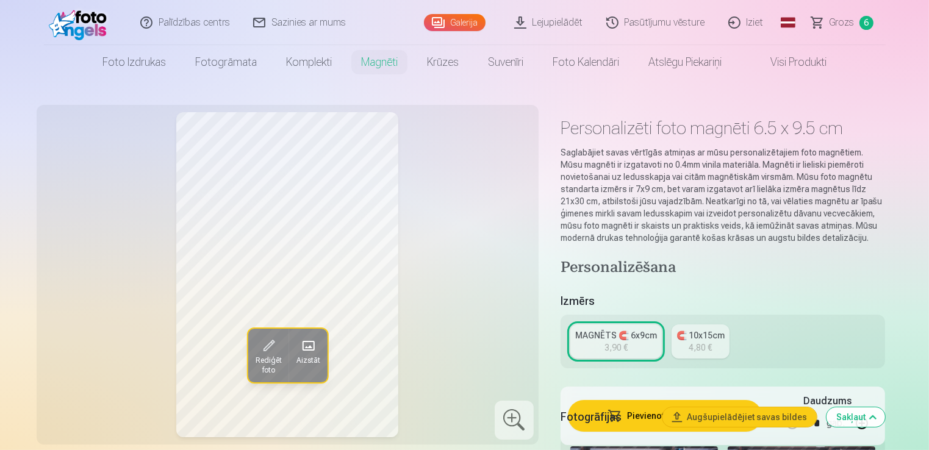
scroll to position [61, 0]
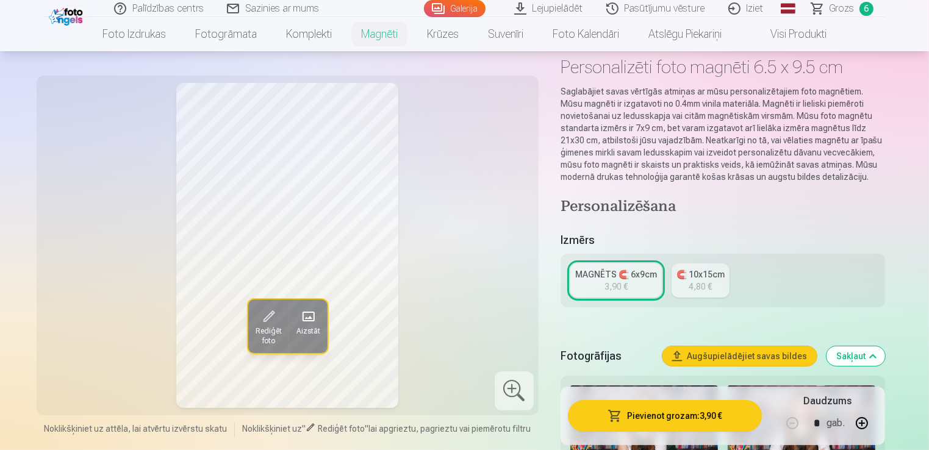
click at [685, 287] on link "🧲 10x15cm 4,80 €" at bounding box center [701, 281] width 58 height 34
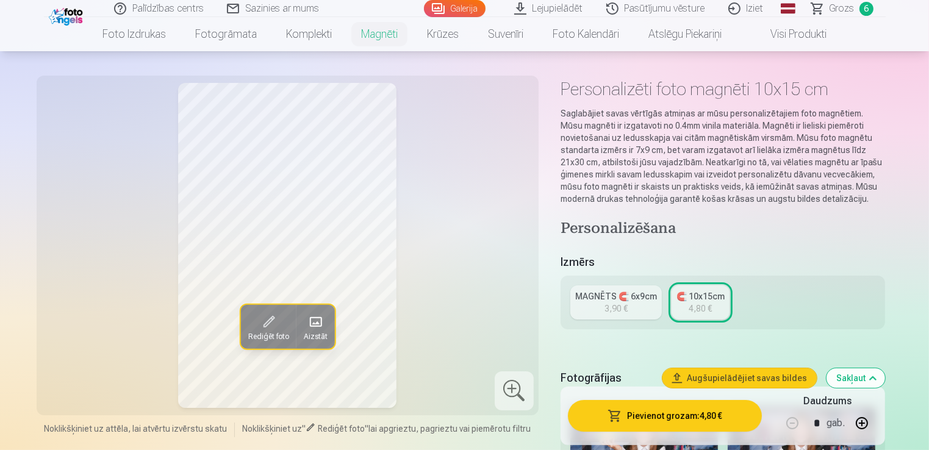
scroll to position [61, 0]
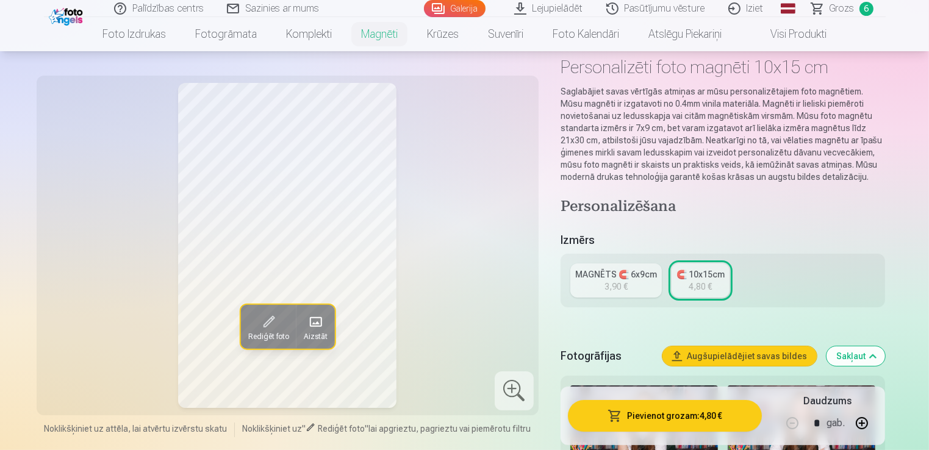
click at [604, 285] on link "MAGNĒTS 🧲 6x9cm 3,90 €" at bounding box center [616, 281] width 92 height 34
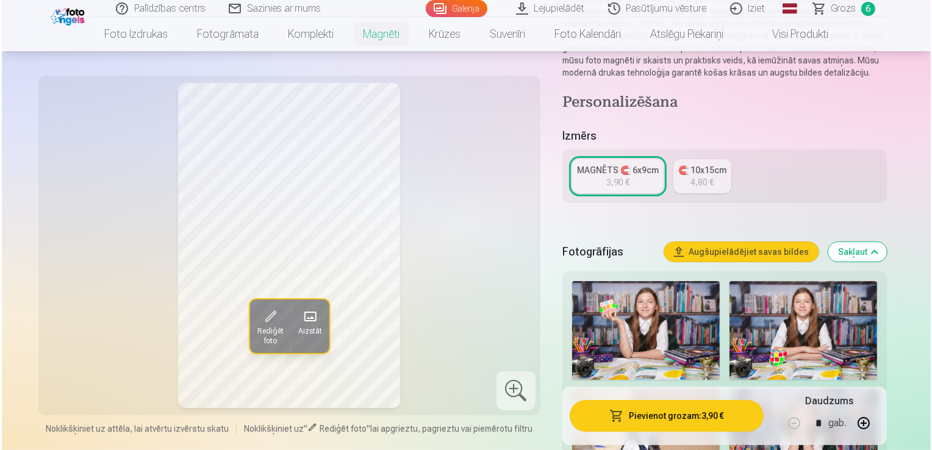
scroll to position [183, 0]
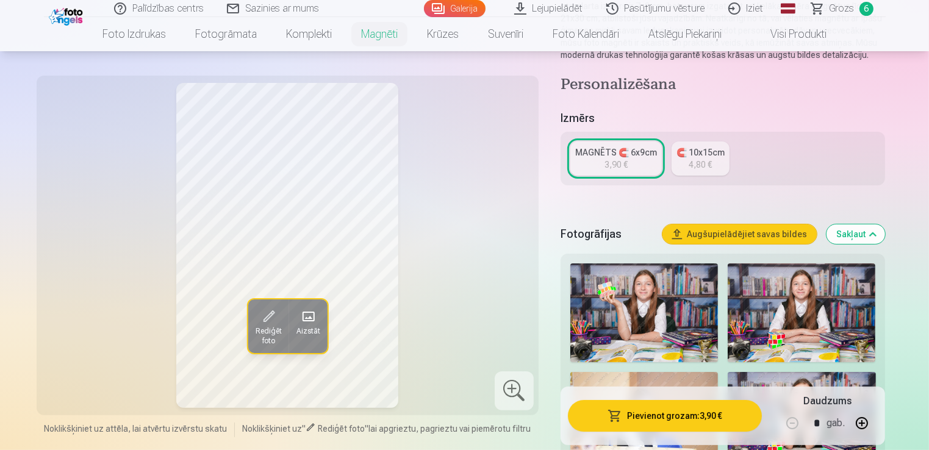
click at [647, 414] on button "Pievienot grozam : 3,90 €" at bounding box center [665, 416] width 195 height 32
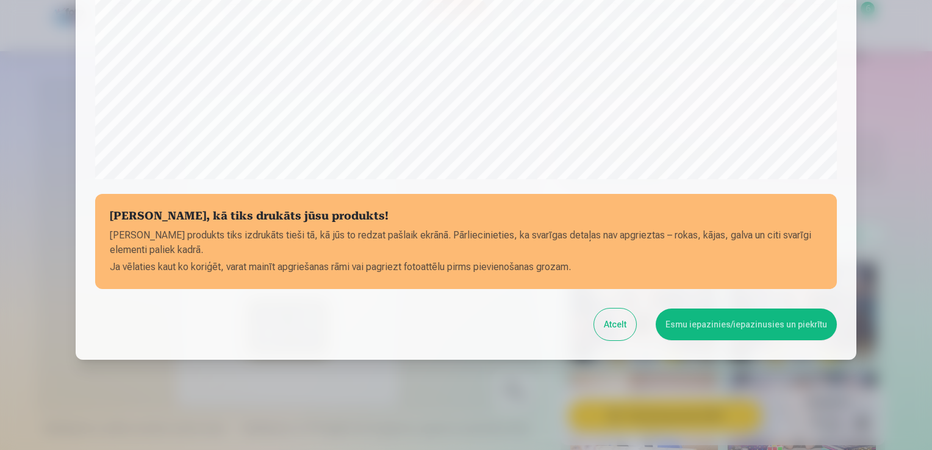
scroll to position [428, 0]
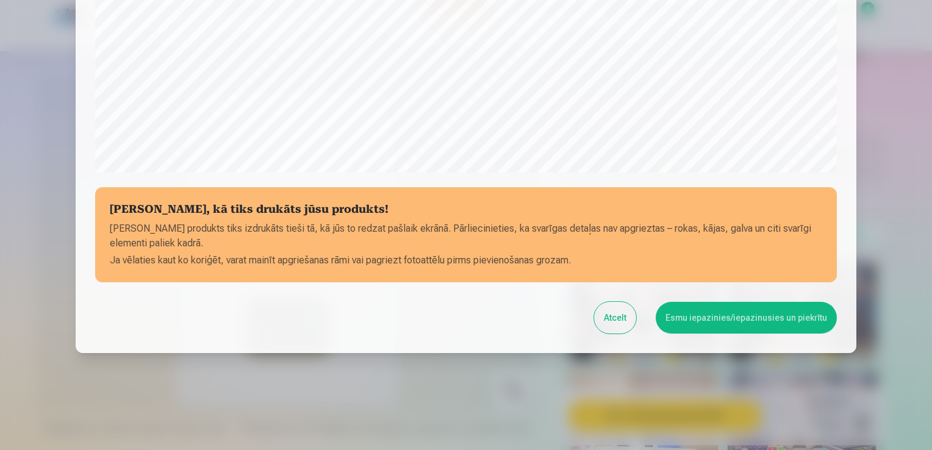
click at [697, 315] on button "Esmu iepazinies/iepazinusies un piekrītu" at bounding box center [746, 318] width 181 height 32
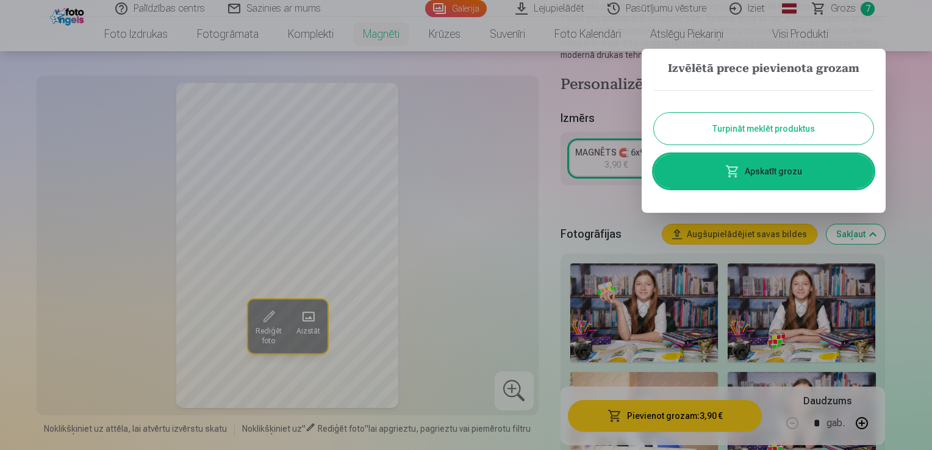
click at [737, 160] on link "Apskatīt grozu" at bounding box center [764, 171] width 220 height 34
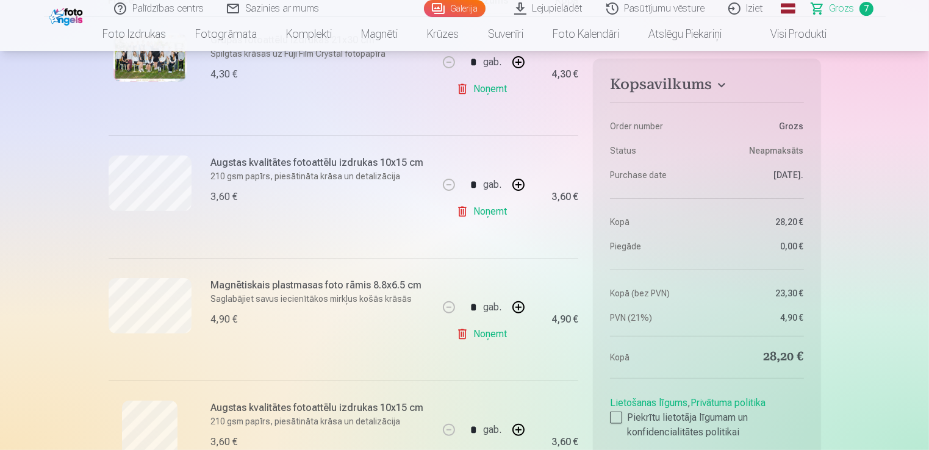
scroll to position [305, 0]
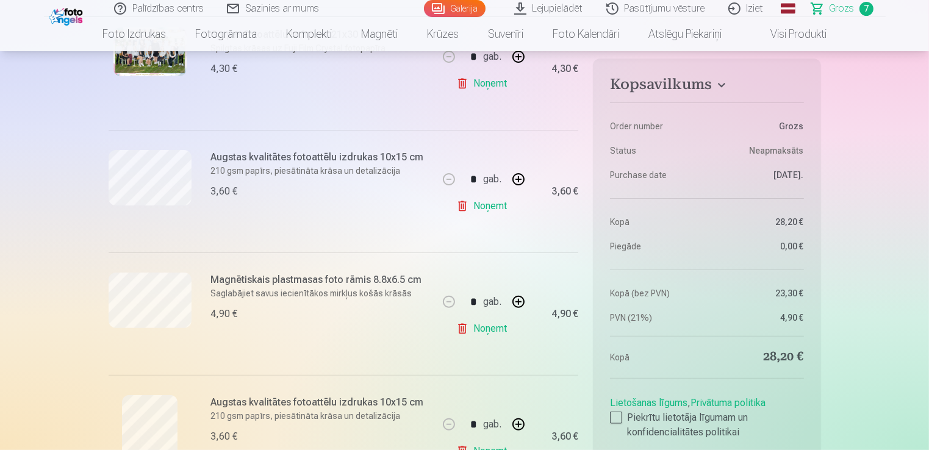
click at [519, 182] on button "button" at bounding box center [518, 179] width 29 height 29
type input "*"
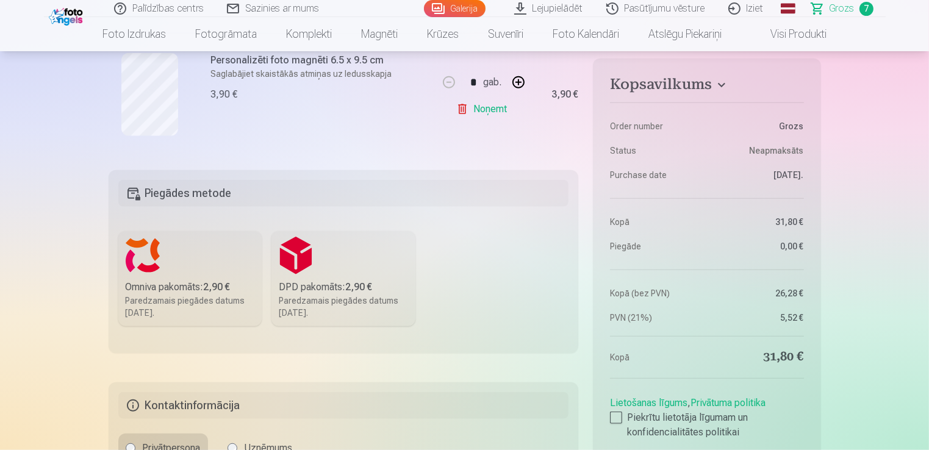
scroll to position [1159, 0]
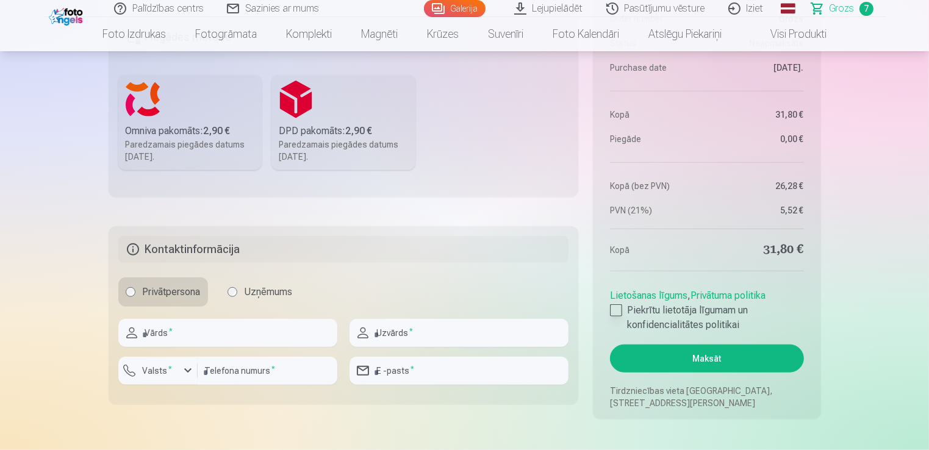
click at [621, 306] on div at bounding box center [616, 310] width 12 height 12
click at [253, 323] on input "text" at bounding box center [227, 333] width 219 height 28
type input "******"
type input "*********"
click at [253, 366] on input "number" at bounding box center [268, 371] width 140 height 28
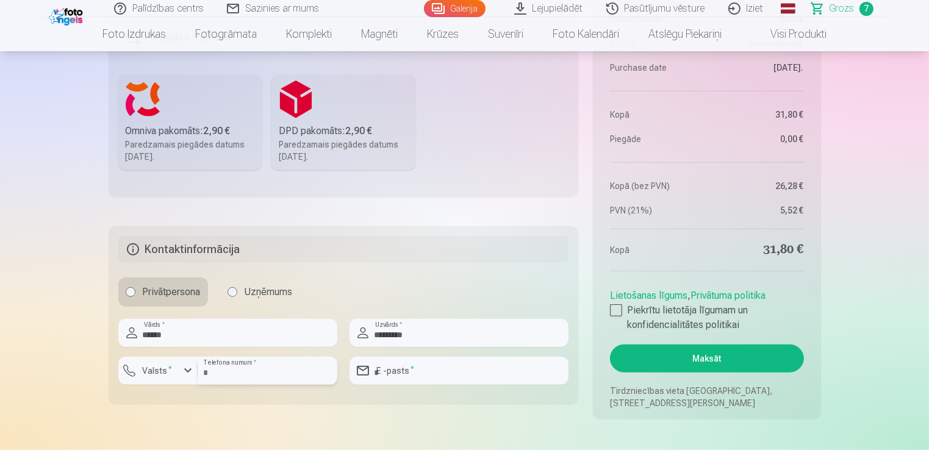
click at [214, 371] on input "********" at bounding box center [268, 371] width 140 height 28
click at [223, 372] on input "********" at bounding box center [268, 371] width 140 height 28
click at [234, 372] on input "********" at bounding box center [268, 371] width 140 height 28
type input "********"
click at [367, 376] on div "E -pasts *" at bounding box center [459, 371] width 219 height 28
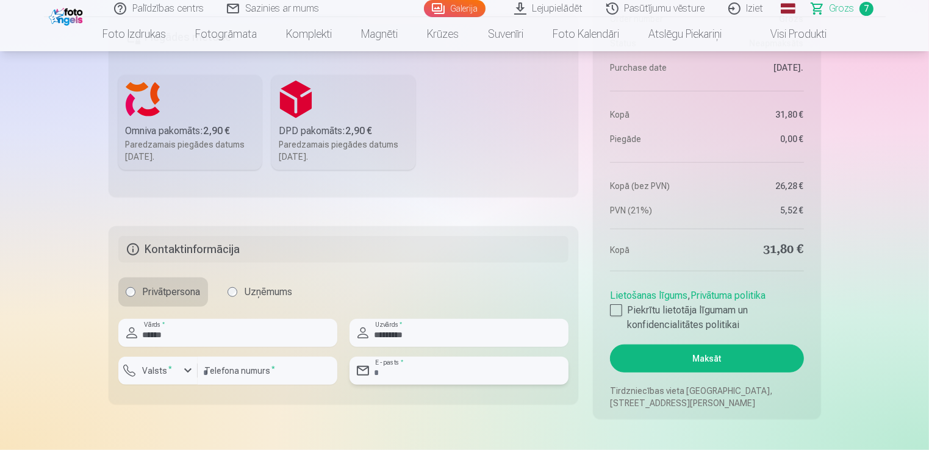
click at [403, 372] on input "email" at bounding box center [459, 371] width 219 height 28
type input "**********"
click at [664, 352] on button "Maksāt" at bounding box center [706, 359] width 193 height 28
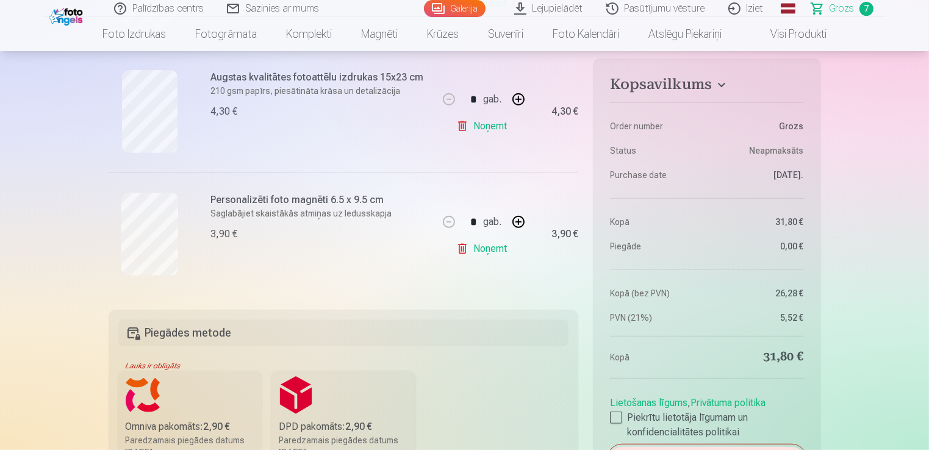
scroll to position [1037, 0]
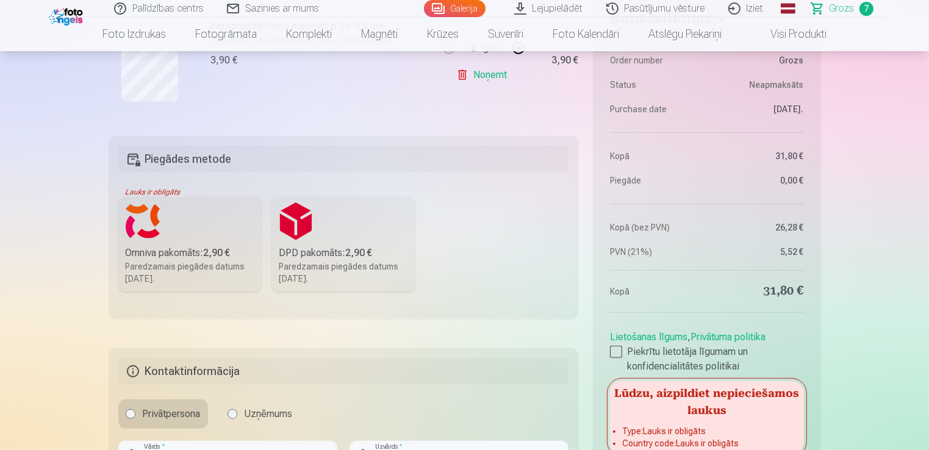
click at [159, 240] on label "Omniva pakomāts : 2,90 € Paredzamais piegādes datums 1.11.2025." at bounding box center [190, 244] width 144 height 95
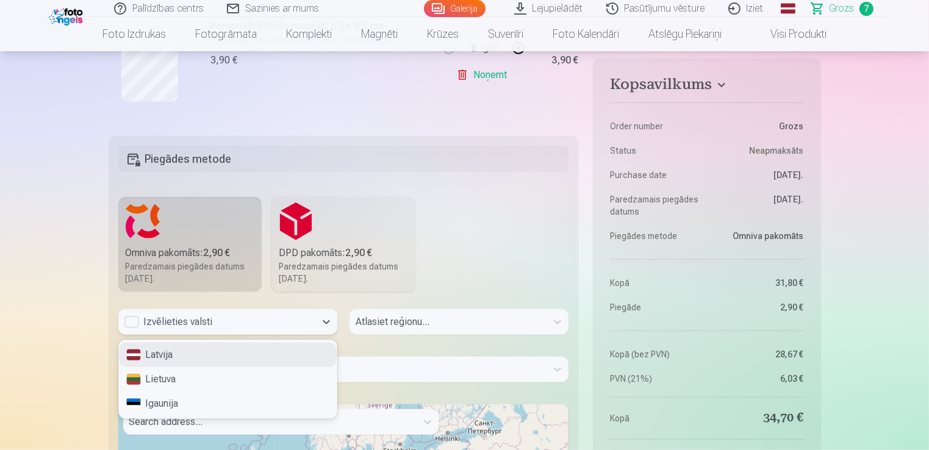
click at [230, 321] on div "Izvēlieties valsti" at bounding box center [216, 322] width 185 height 15
click at [171, 357] on div "Latvija" at bounding box center [228, 355] width 218 height 24
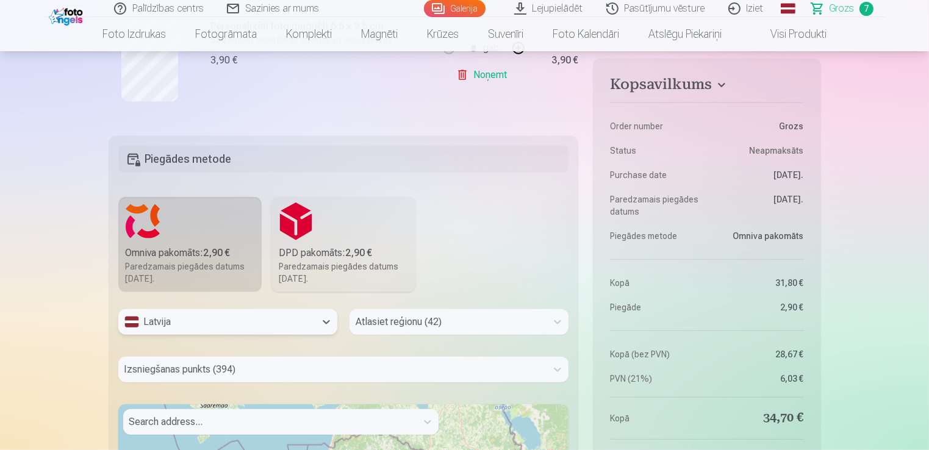
scroll to position [1115, 0]
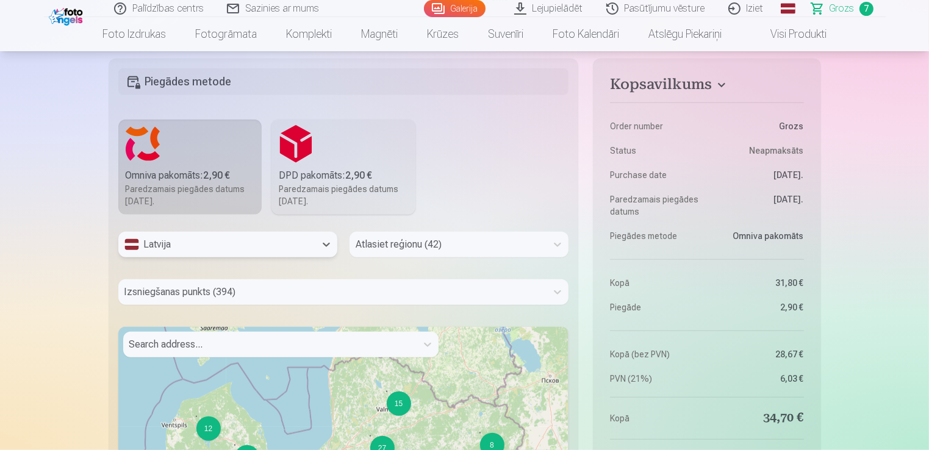
click at [406, 257] on div "Atlasiet reģionu (42)" at bounding box center [459, 245] width 219 height 26
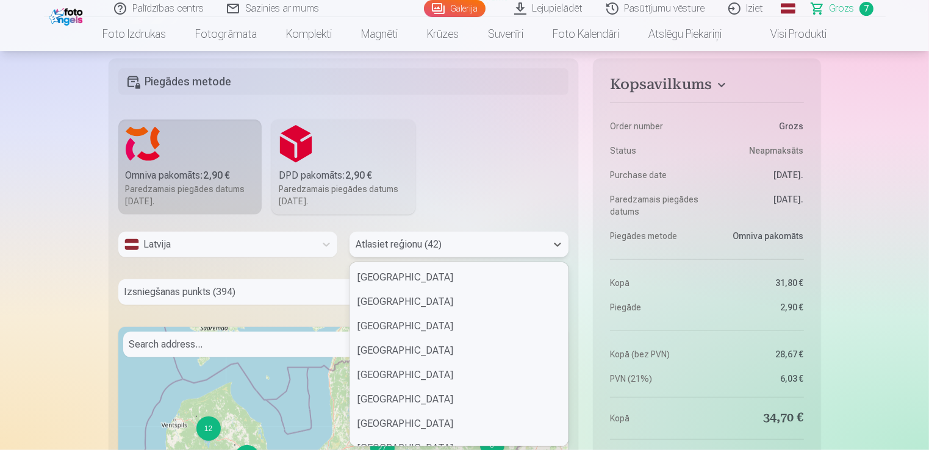
scroll to position [420, 0]
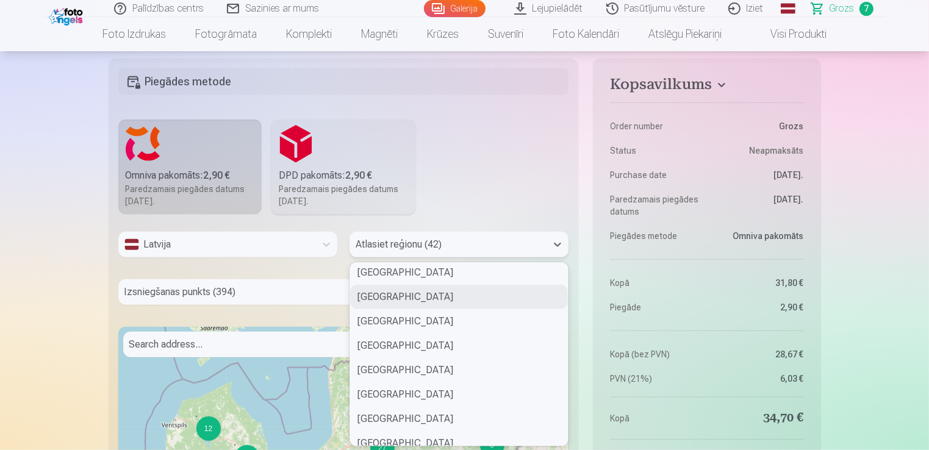
click at [401, 294] on div "Jelgavas novads" at bounding box center [459, 297] width 218 height 24
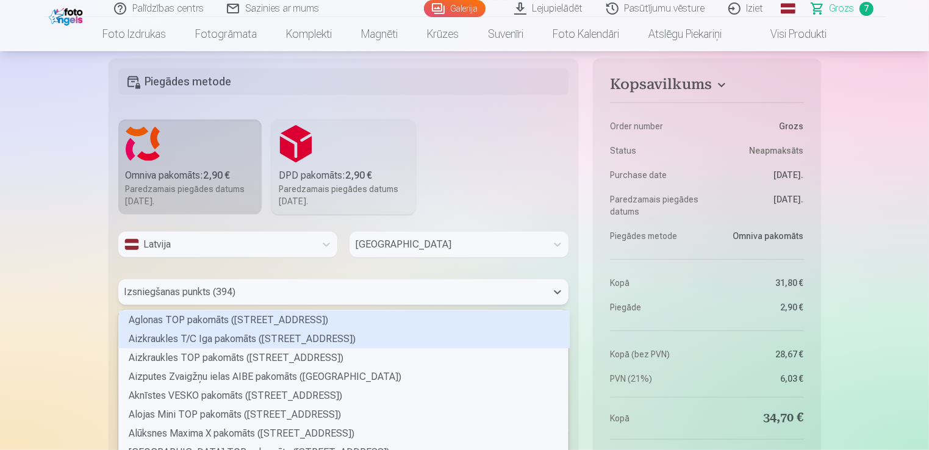
scroll to position [1162, 0]
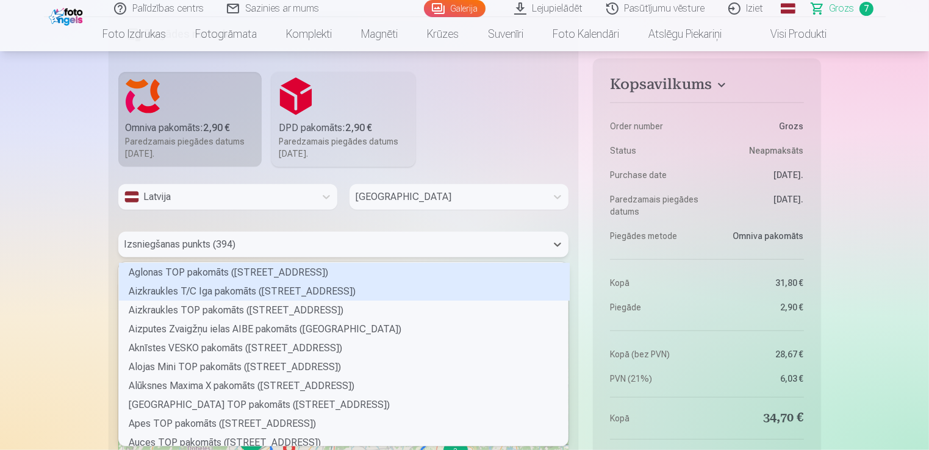
click at [354, 257] on div "394 results available. Use Up and Down to choose options, press Enter to select…" at bounding box center [343, 245] width 451 height 26
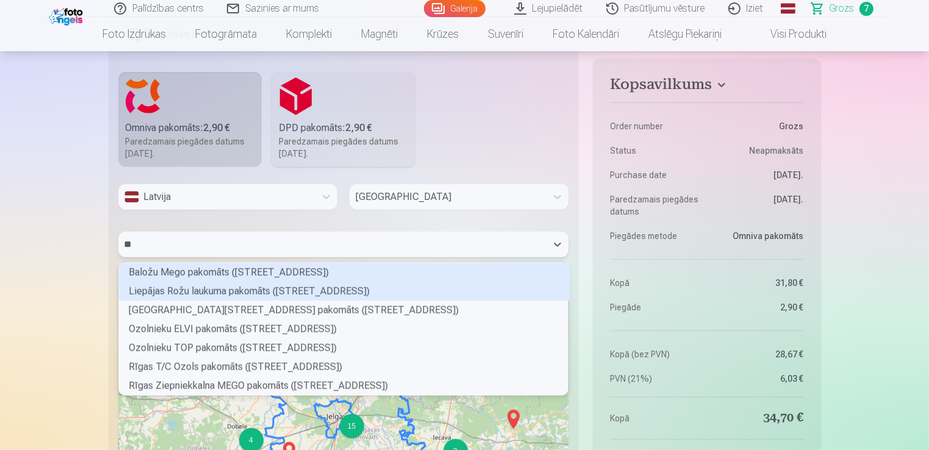
scroll to position [4, 4]
type input "***"
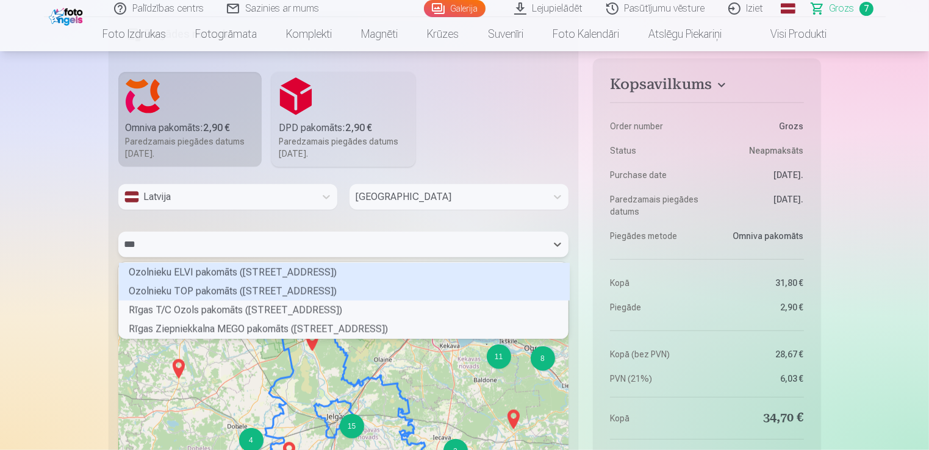
scroll to position [3, 4]
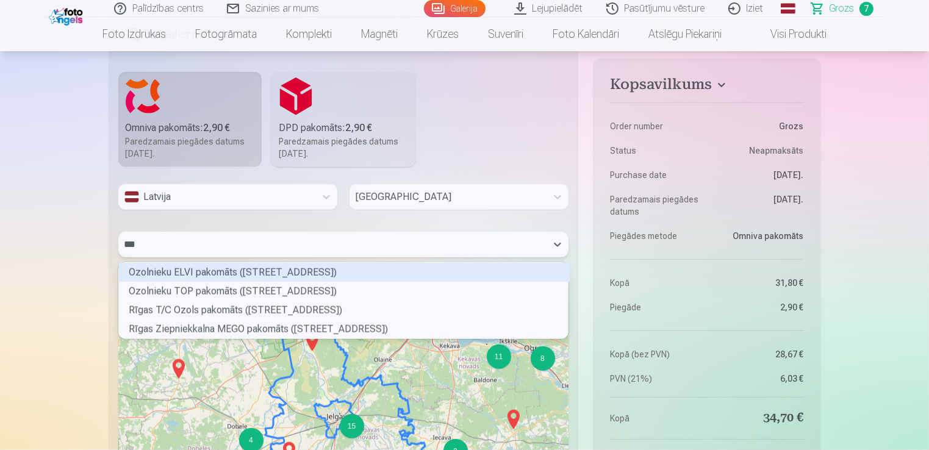
click at [254, 275] on div "Ozolnieku ELVI pakomāts (Rīgas iela 42)" at bounding box center [344, 272] width 451 height 19
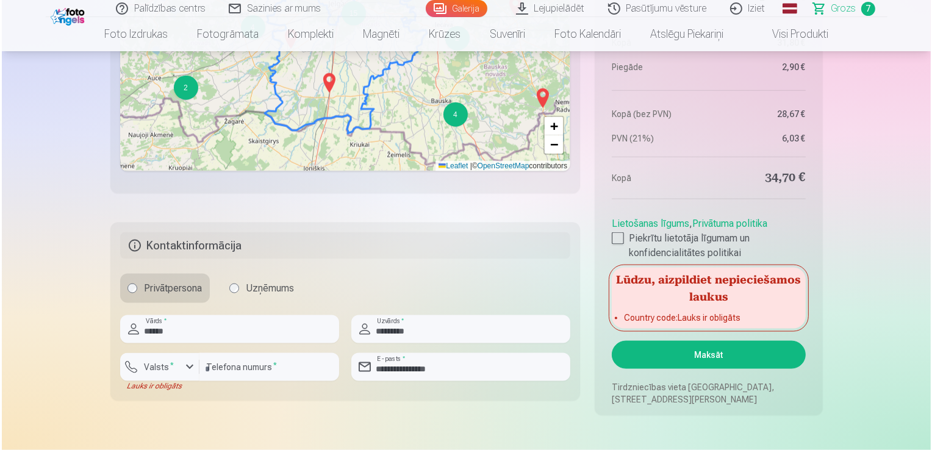
scroll to position [1589, 0]
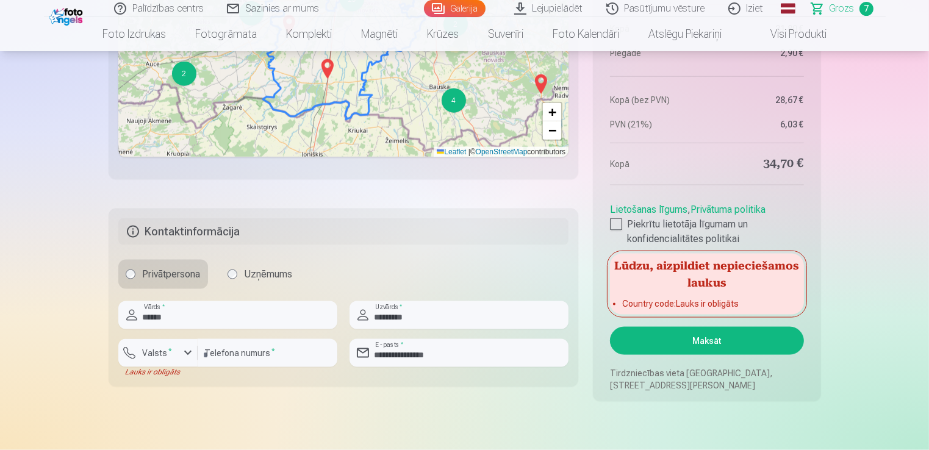
click at [664, 346] on button "Maksāt" at bounding box center [706, 341] width 193 height 28
click at [189, 353] on div "button" at bounding box center [188, 353] width 15 height 15
click at [195, 381] on li "+371 Latvija" at bounding box center [171, 382] width 87 height 24
click at [678, 348] on button "Maksāt" at bounding box center [706, 341] width 193 height 28
